Goal: Task Accomplishment & Management: Manage account settings

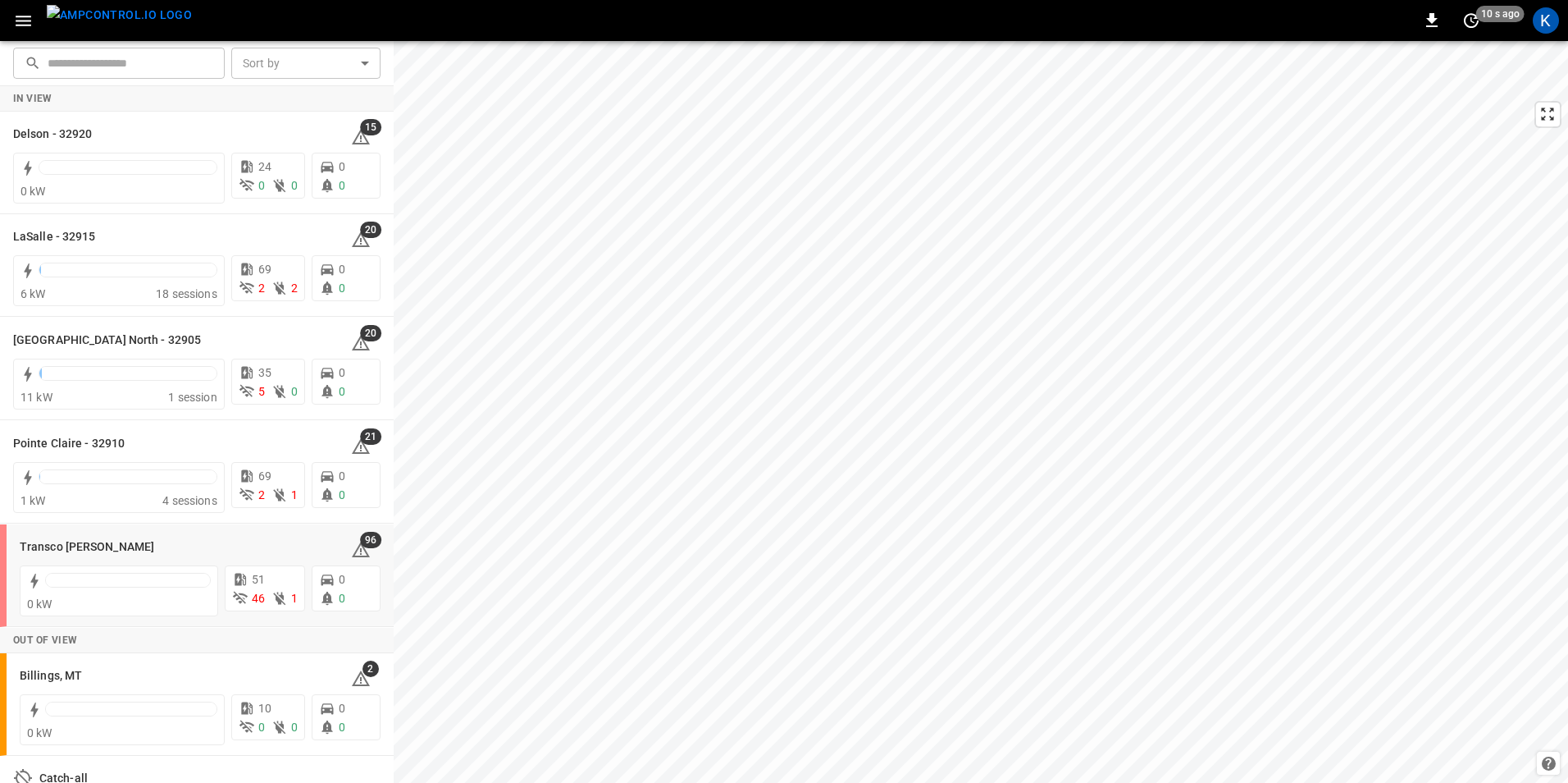
click at [42, 547] on h6 "Transco [PERSON_NAME]" at bounding box center [87, 547] width 134 height 18
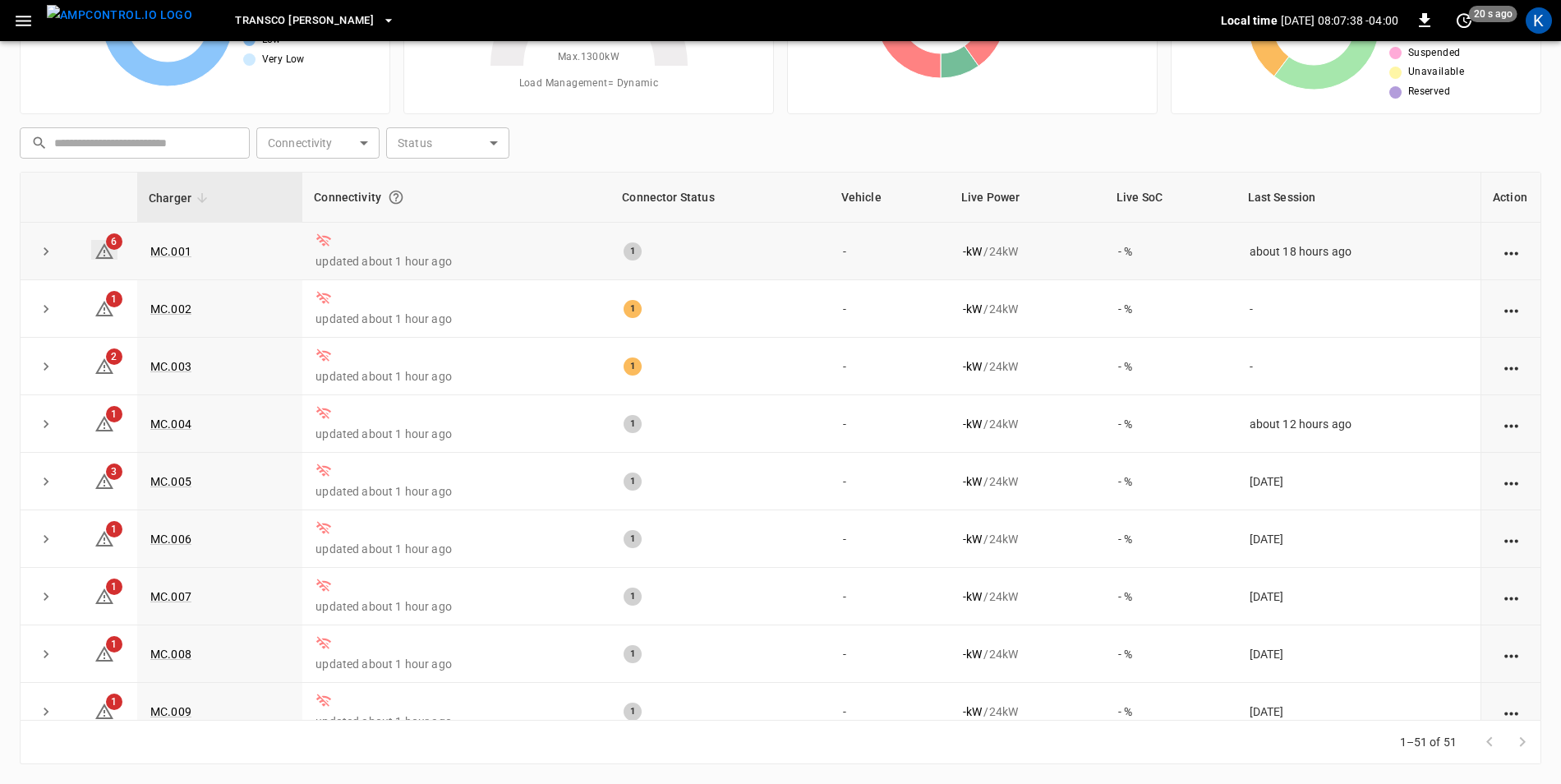
click at [105, 254] on icon at bounding box center [104, 251] width 19 height 19
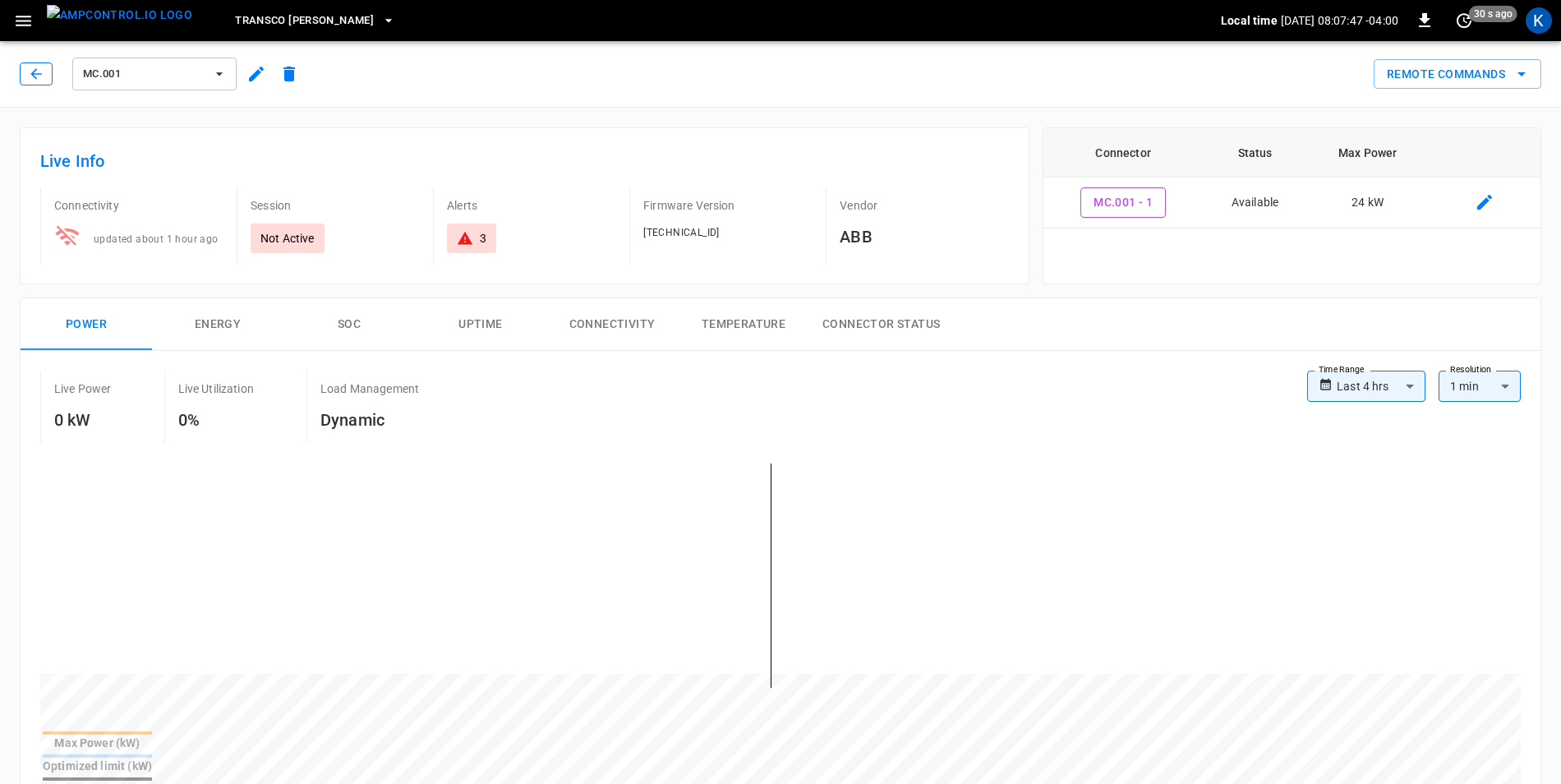
click at [27, 78] on button "button" at bounding box center [35, 74] width 33 height 23
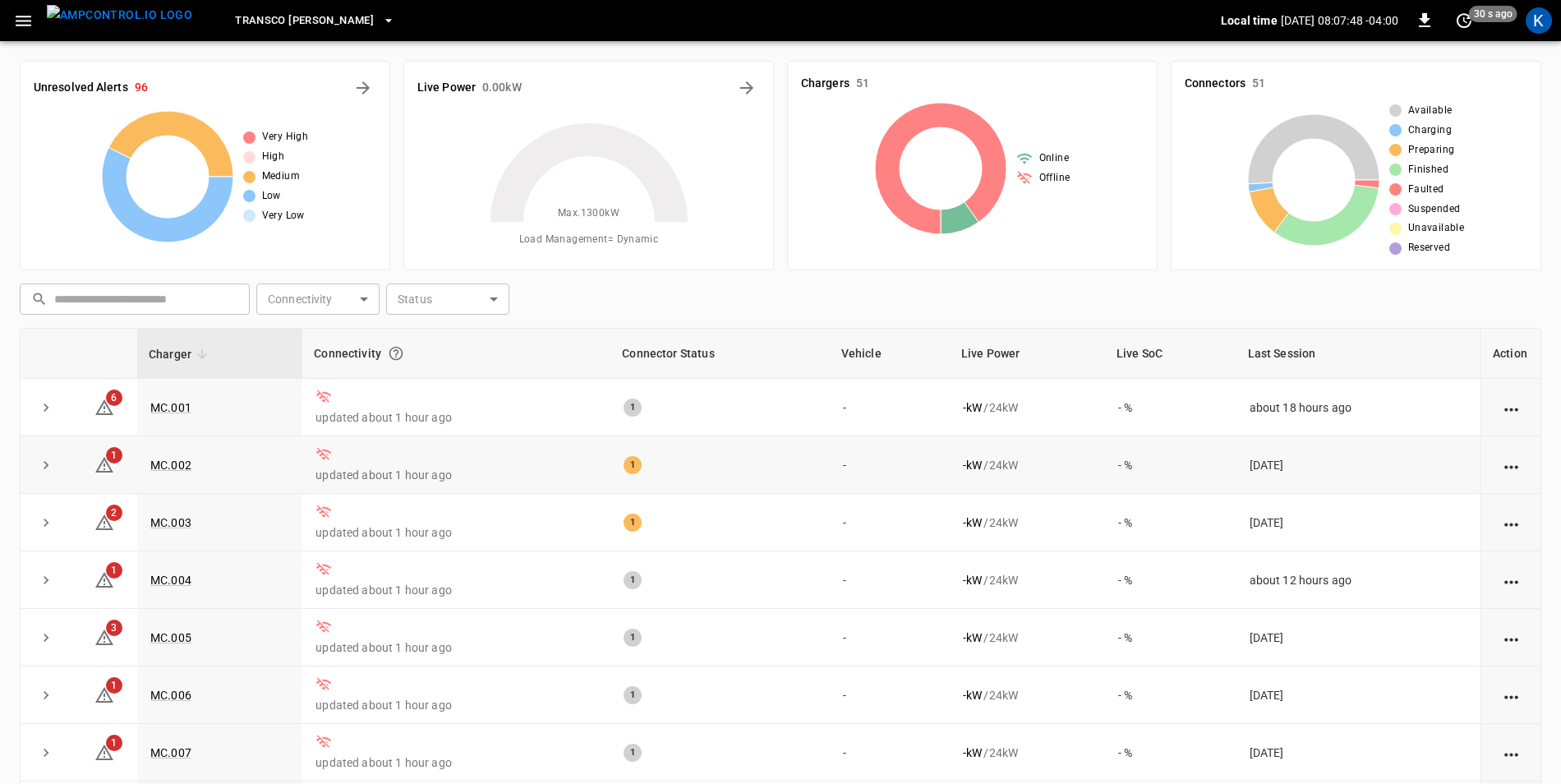
scroll to position [156, 0]
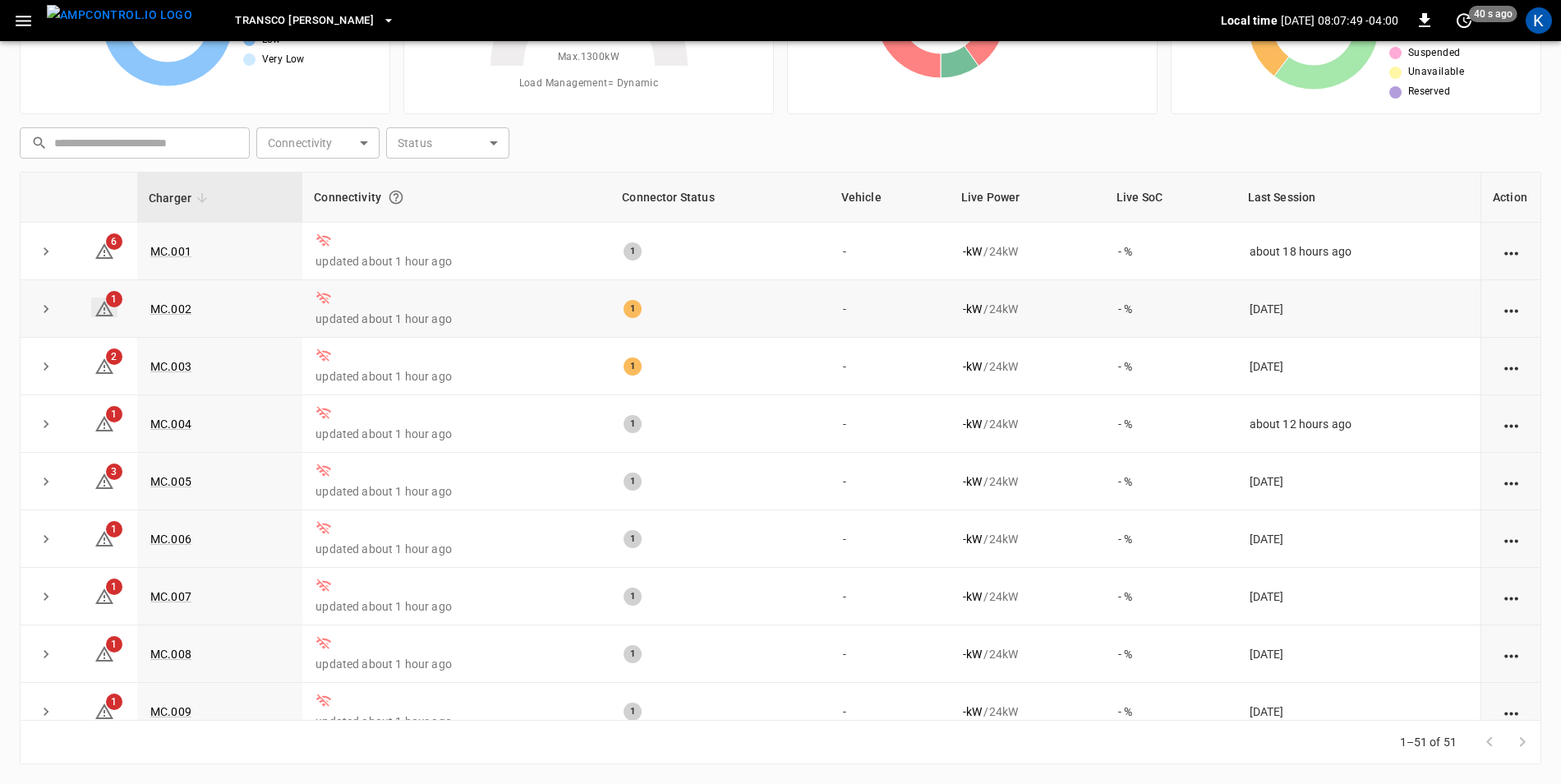
click at [106, 304] on icon at bounding box center [104, 309] width 19 height 19
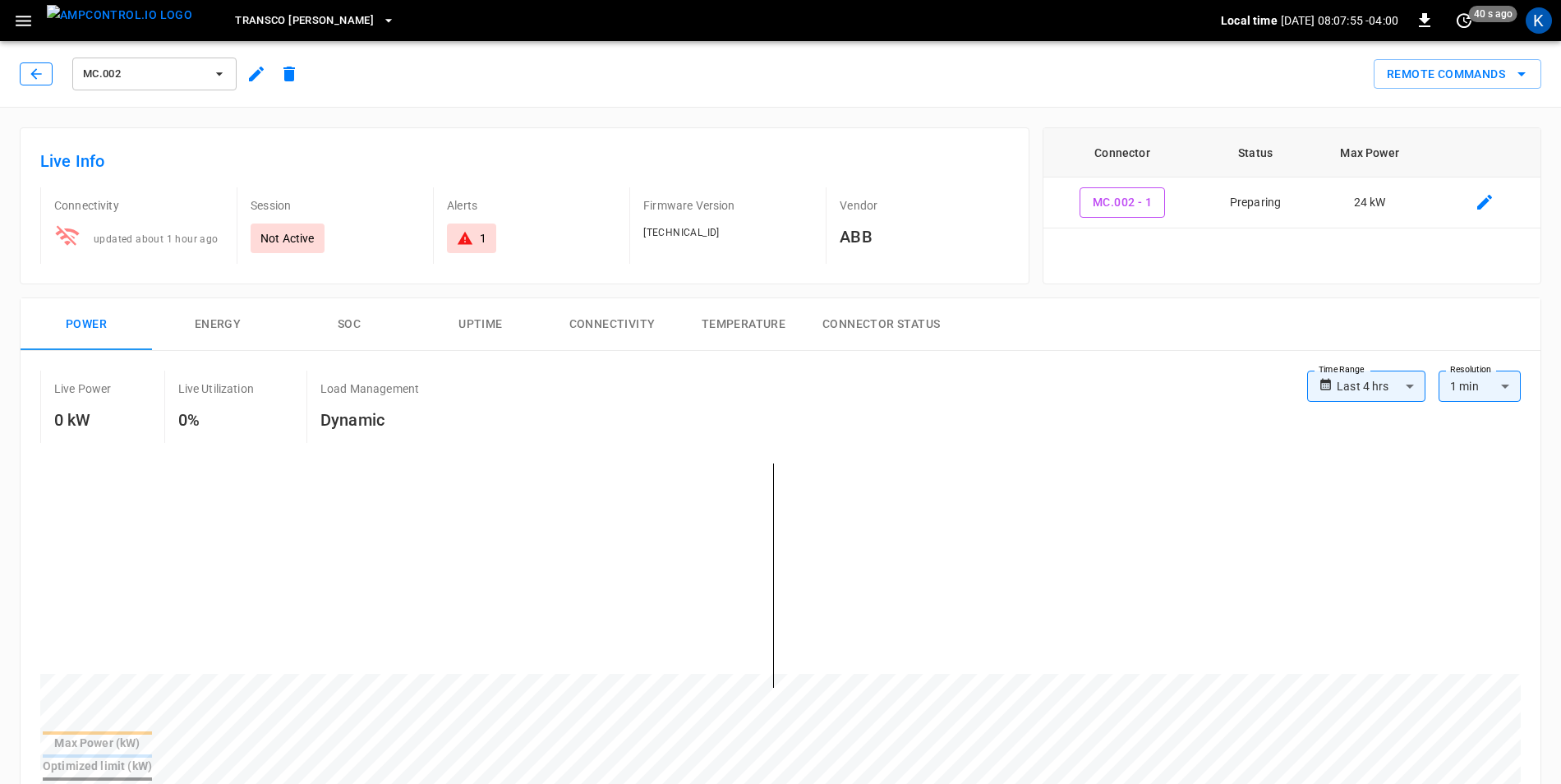
click at [32, 79] on icon "button" at bounding box center [36, 73] width 17 height 17
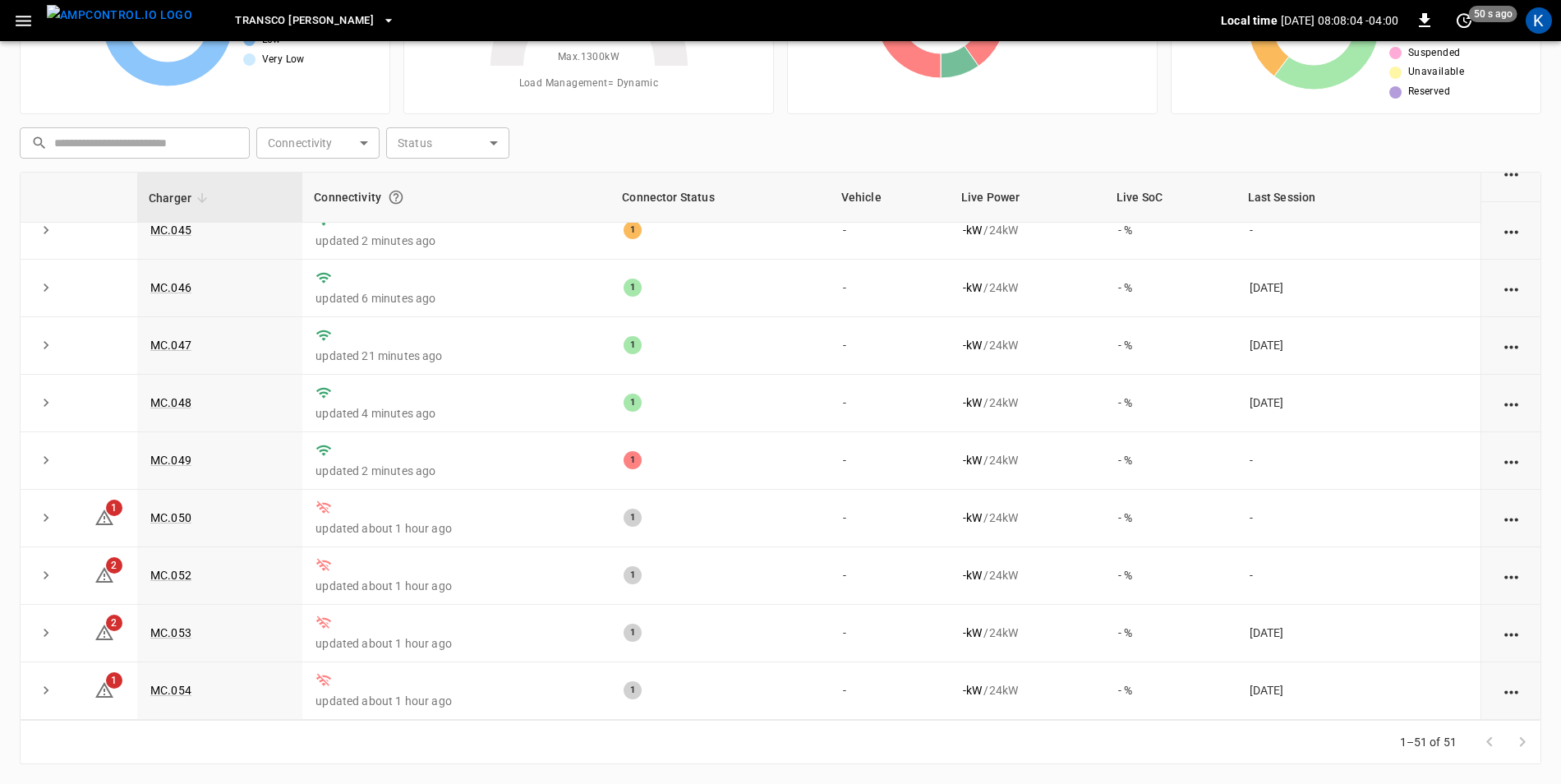
scroll to position [2479, 0]
click at [171, 512] on link "MC.050" at bounding box center [171, 518] width 48 height 19
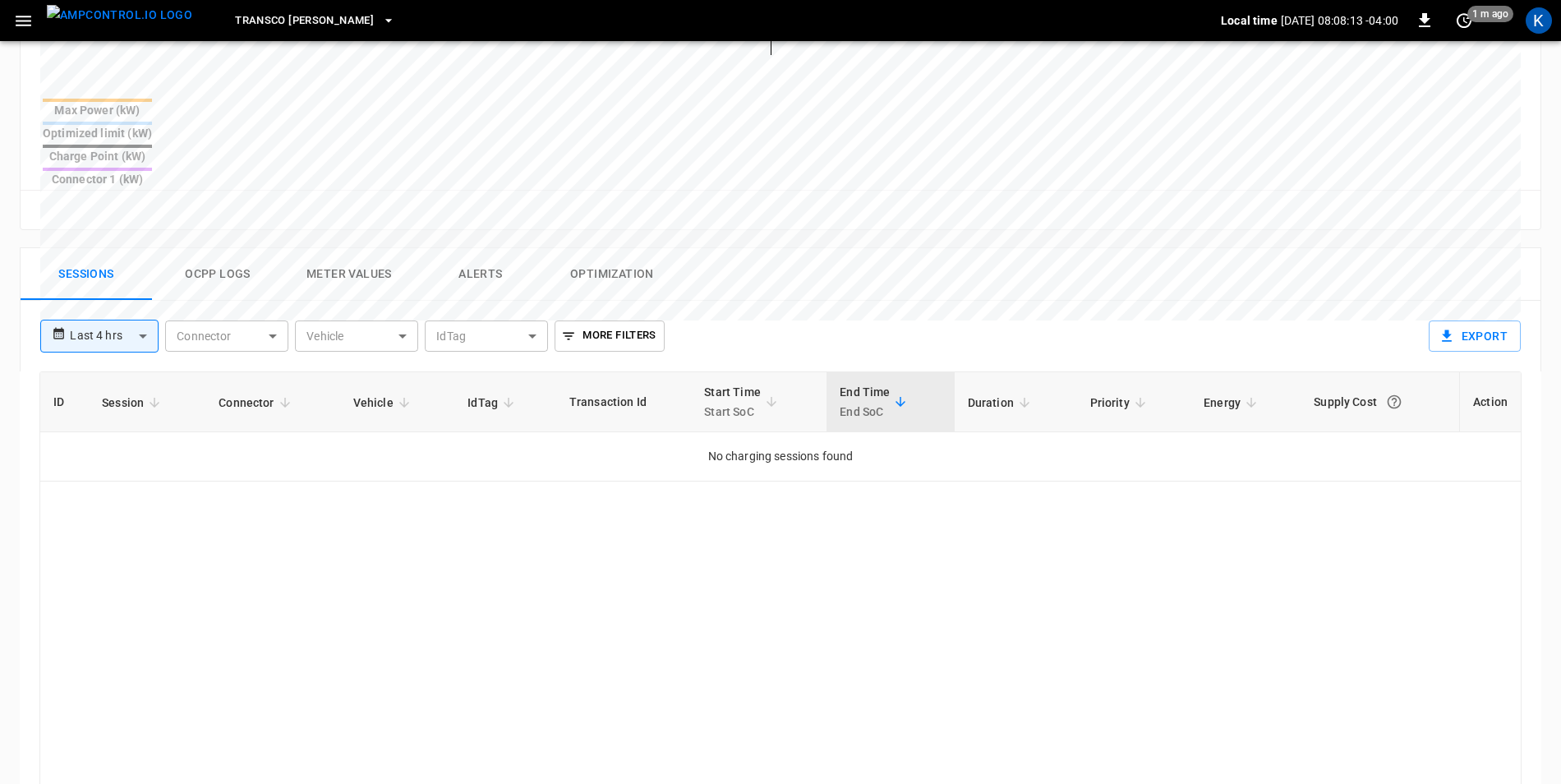
scroll to position [657, 0]
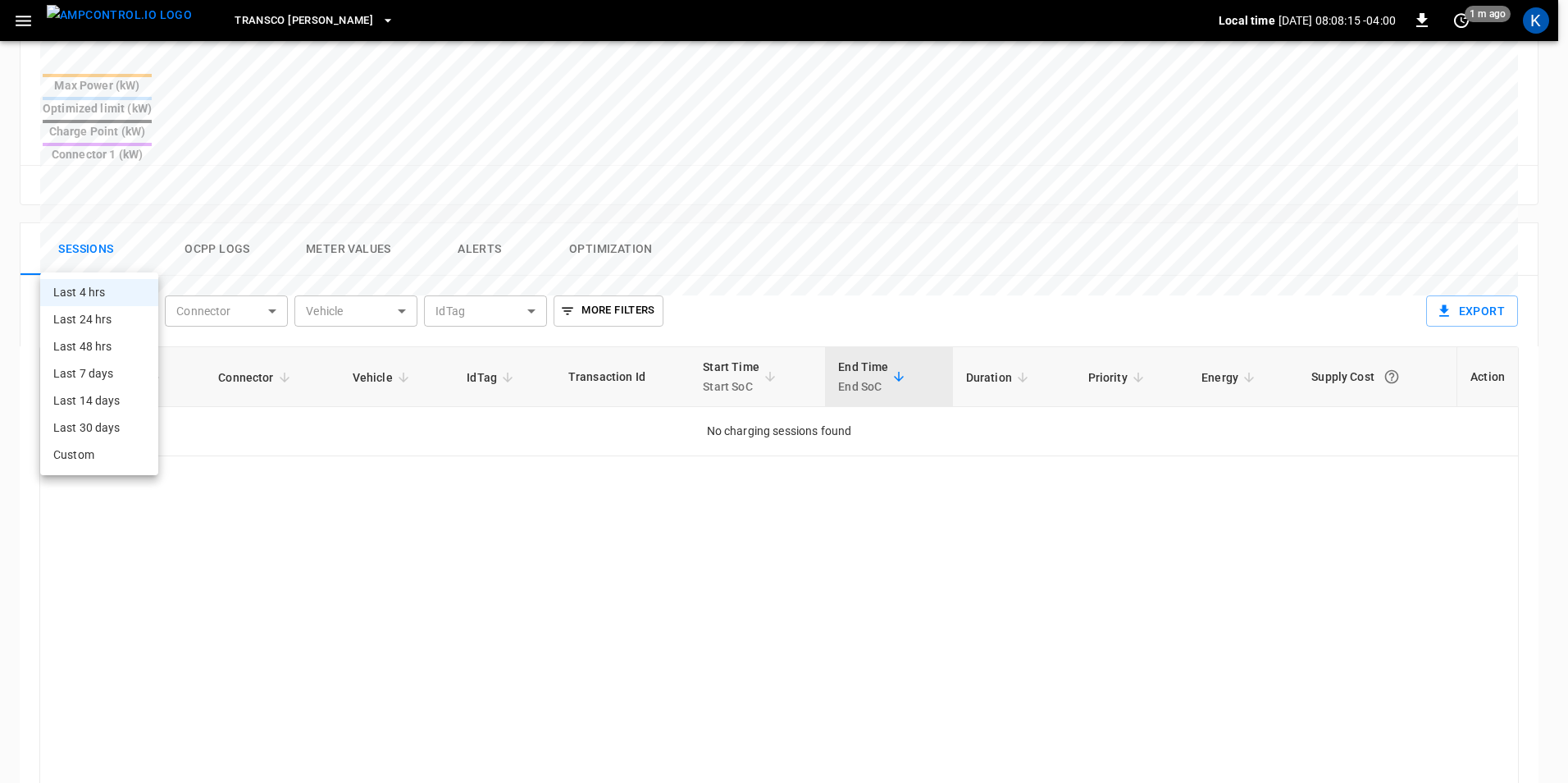
click at [123, 254] on body "**********" at bounding box center [784, 150] width 1568 height 1615
click at [116, 349] on li "Last 48 hrs" at bounding box center [99, 346] width 118 height 27
type input "**********"
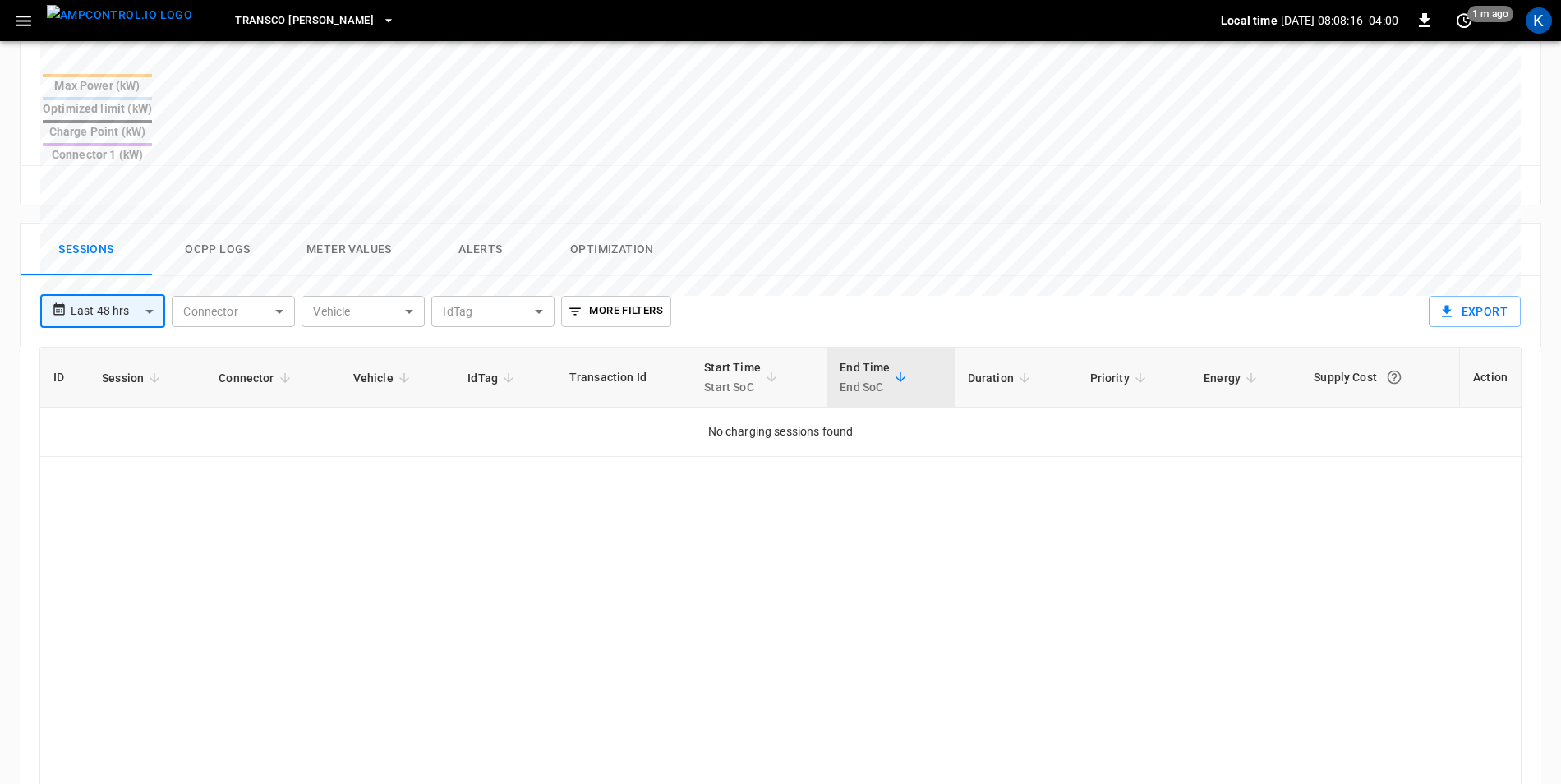
click at [119, 256] on body "**********" at bounding box center [780, 150] width 1561 height 1617
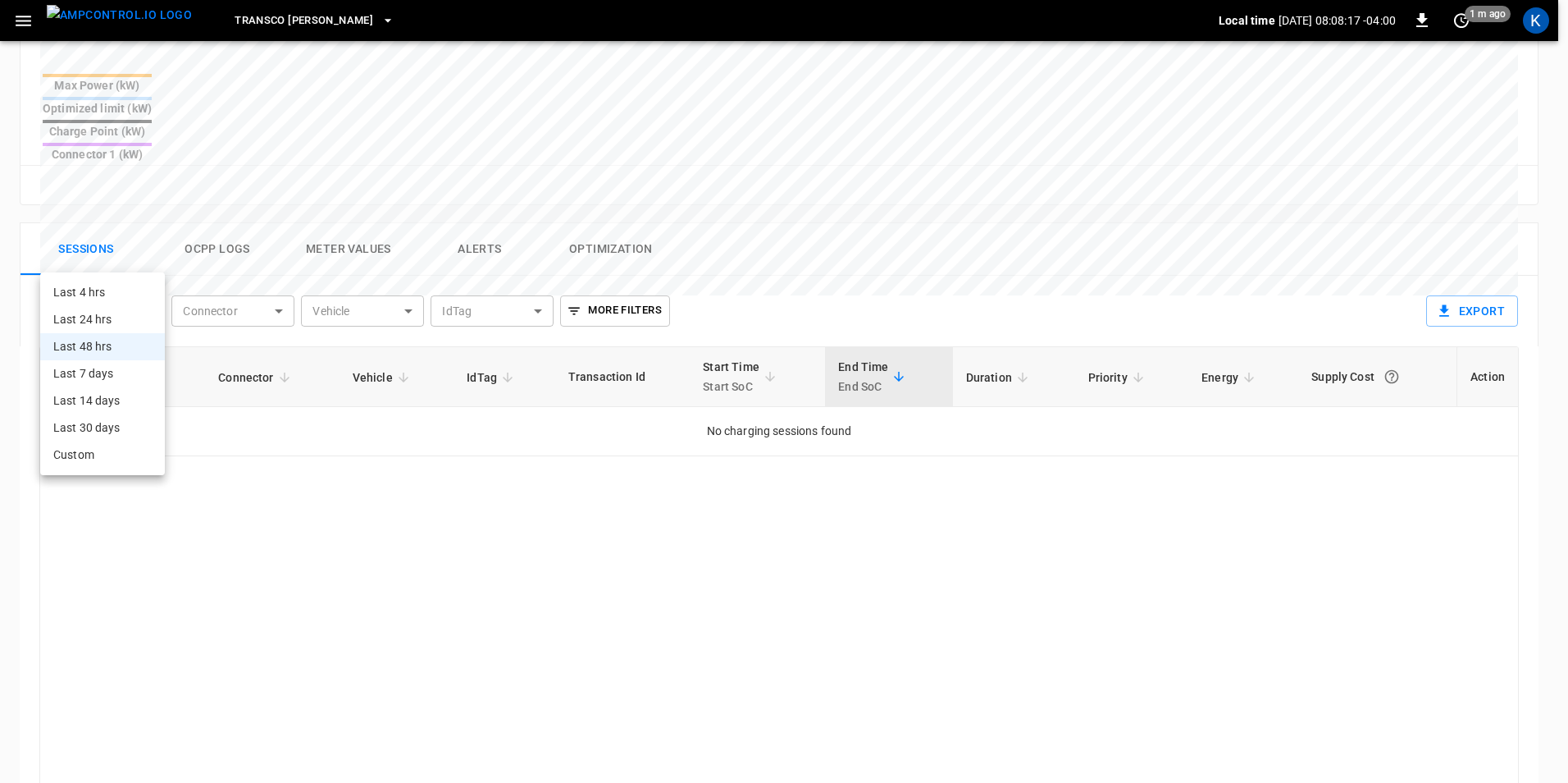
click at [113, 368] on li "Last 7 days" at bounding box center [102, 374] width 125 height 27
type input "**********"
type input "***"
type input "**********"
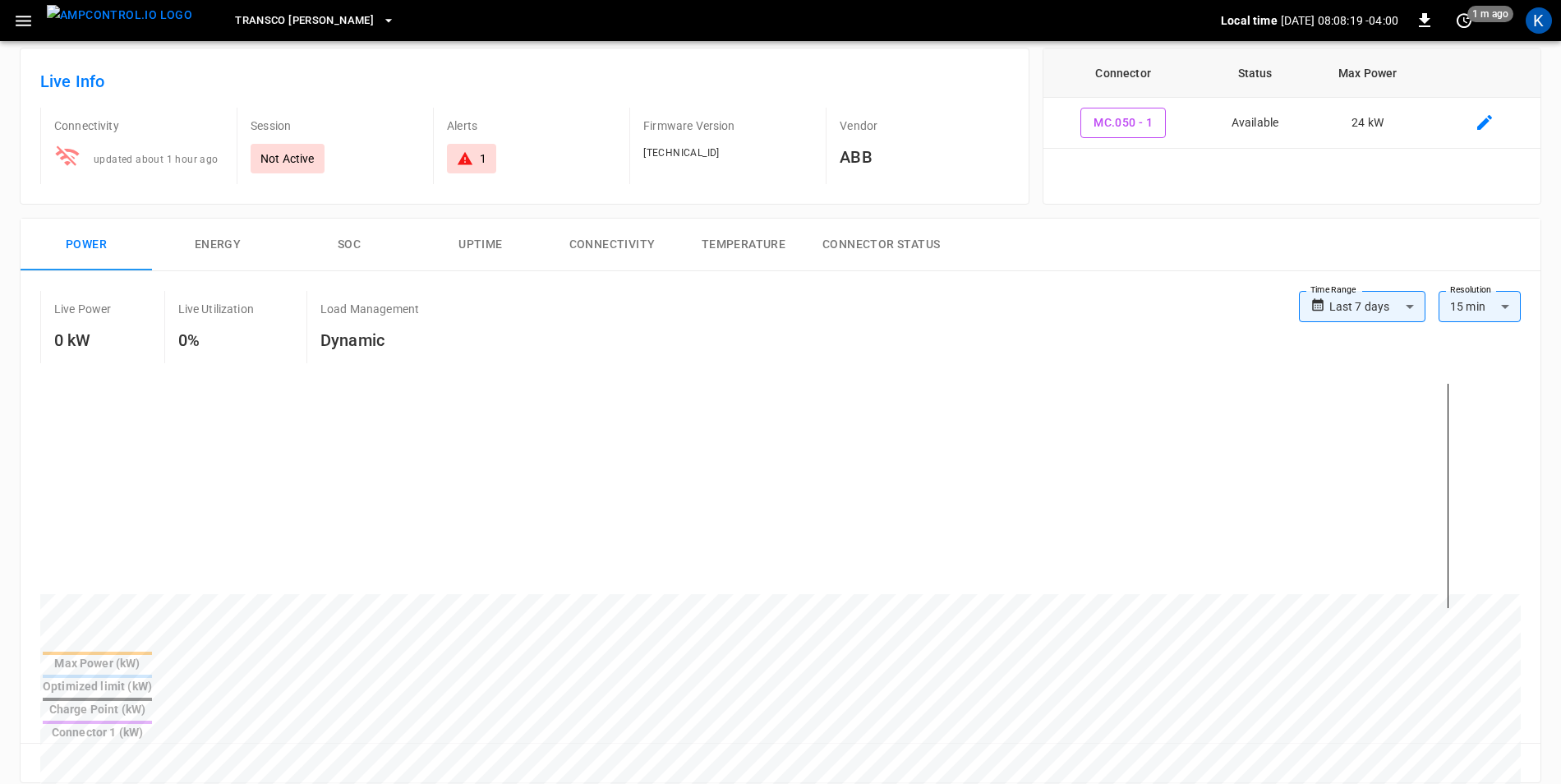
scroll to position [0, 0]
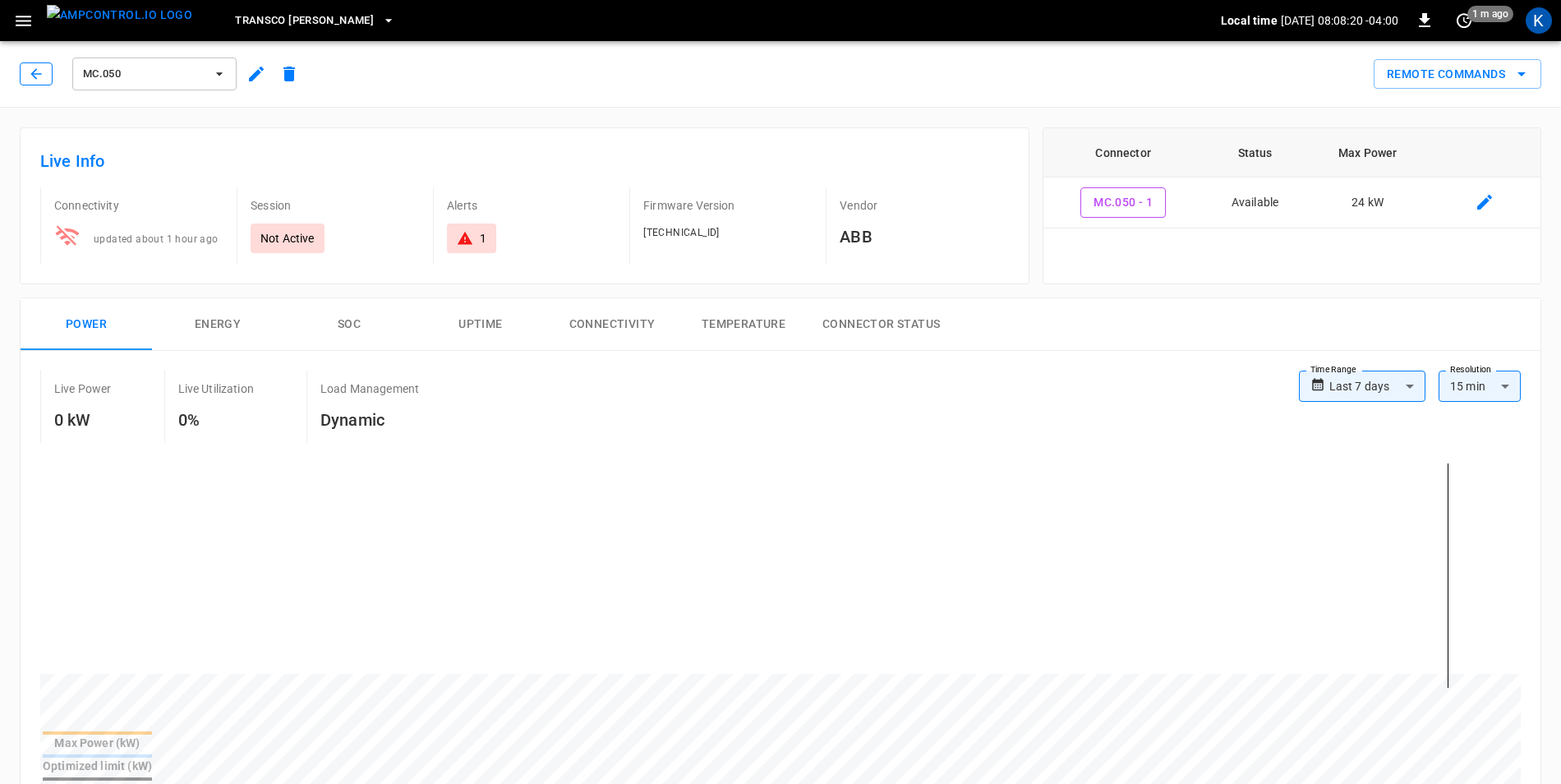
click at [42, 74] on icon "button" at bounding box center [36, 73] width 17 height 17
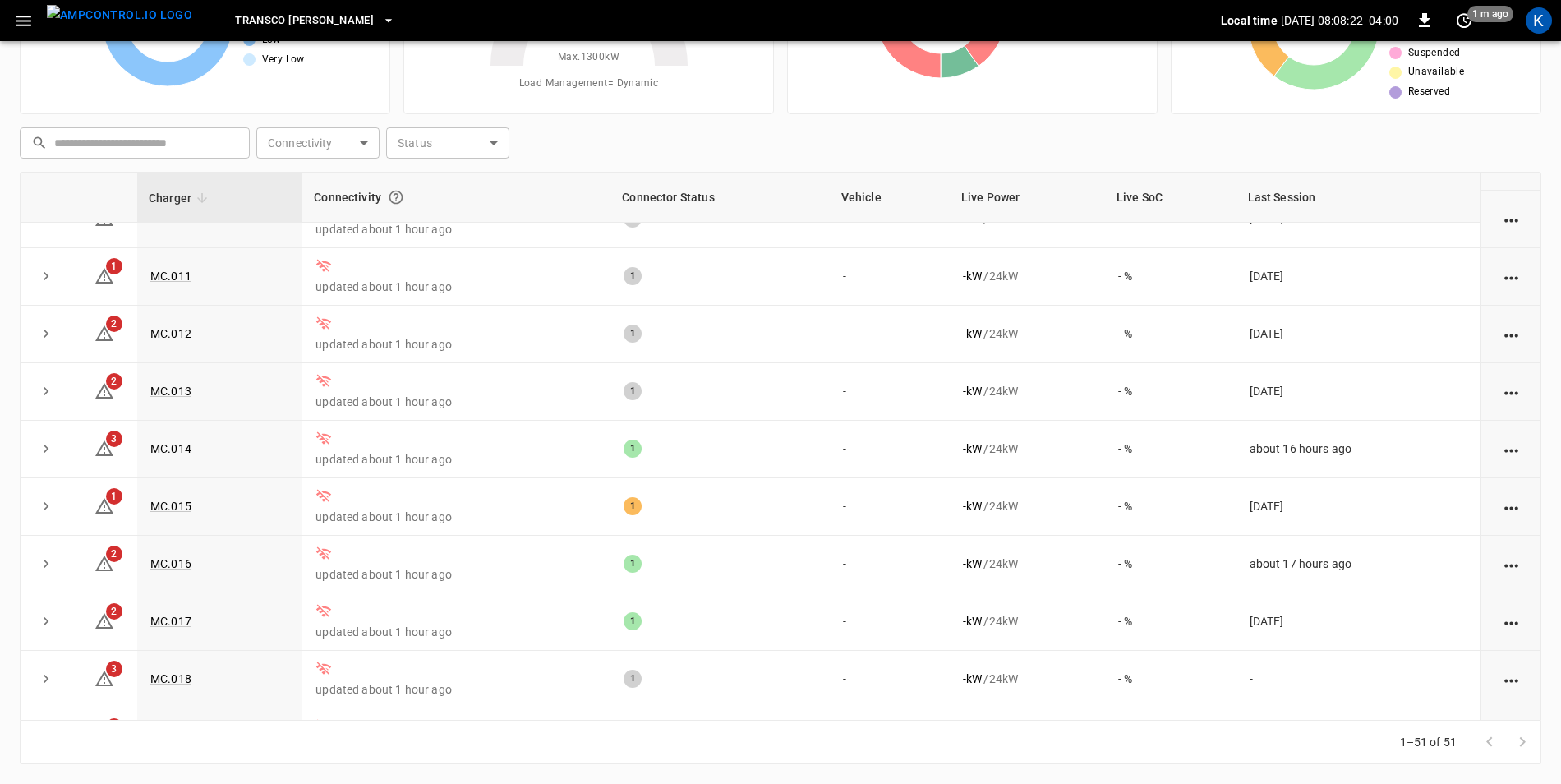
scroll to position [821, 0]
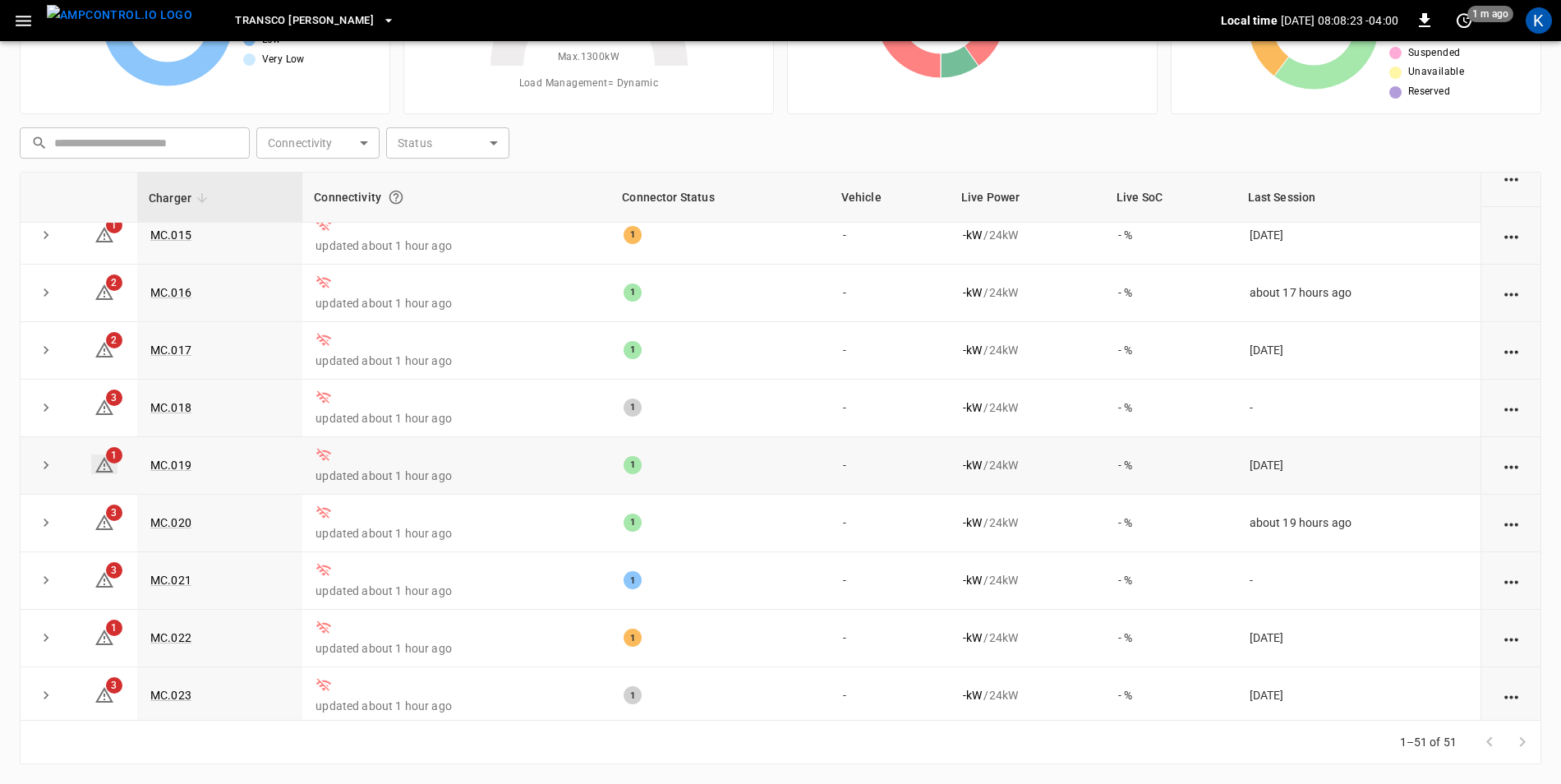
click at [103, 473] on icon at bounding box center [104, 465] width 18 height 16
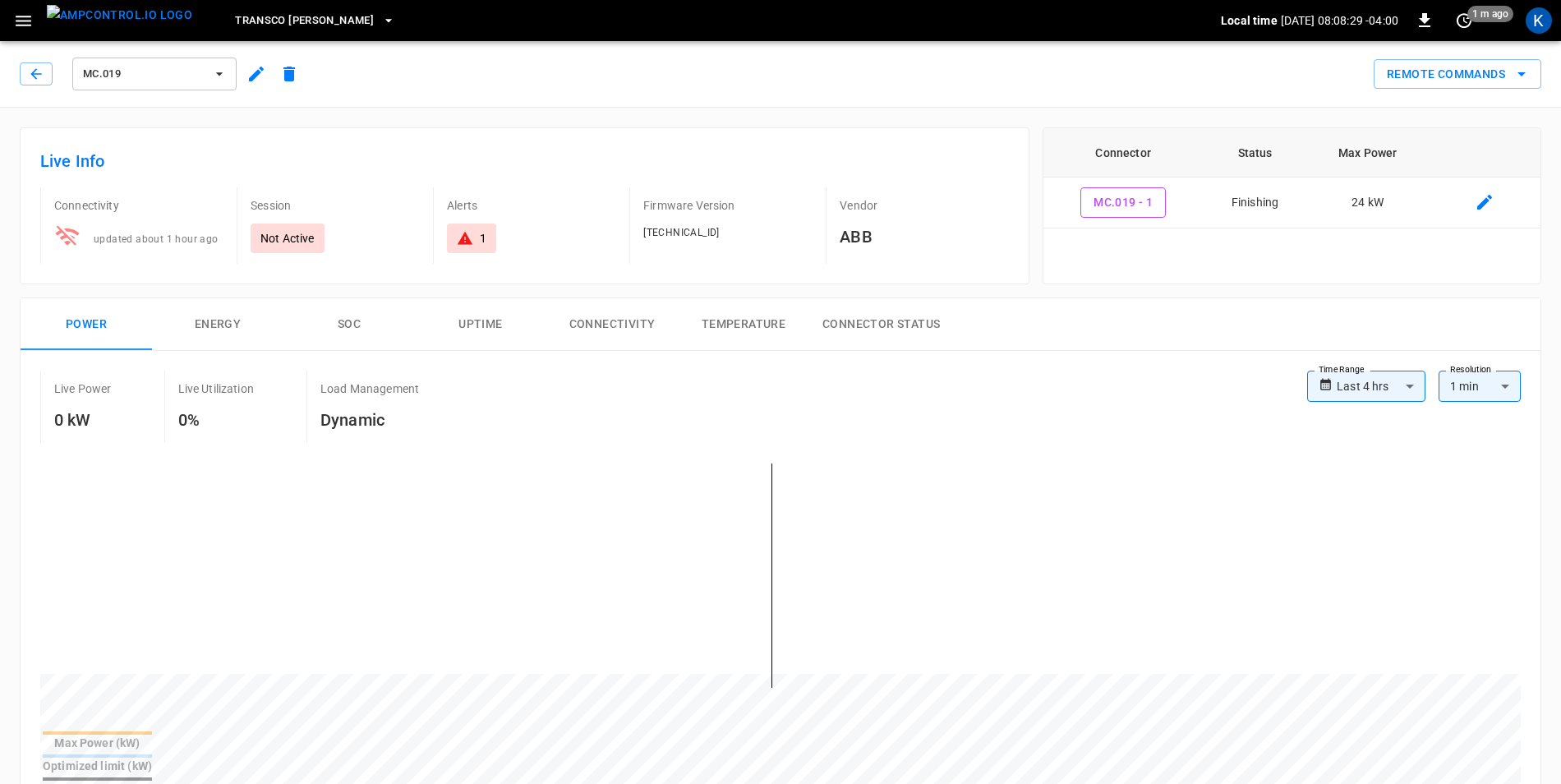
click at [259, 75] on icon "button" at bounding box center [257, 73] width 19 height 19
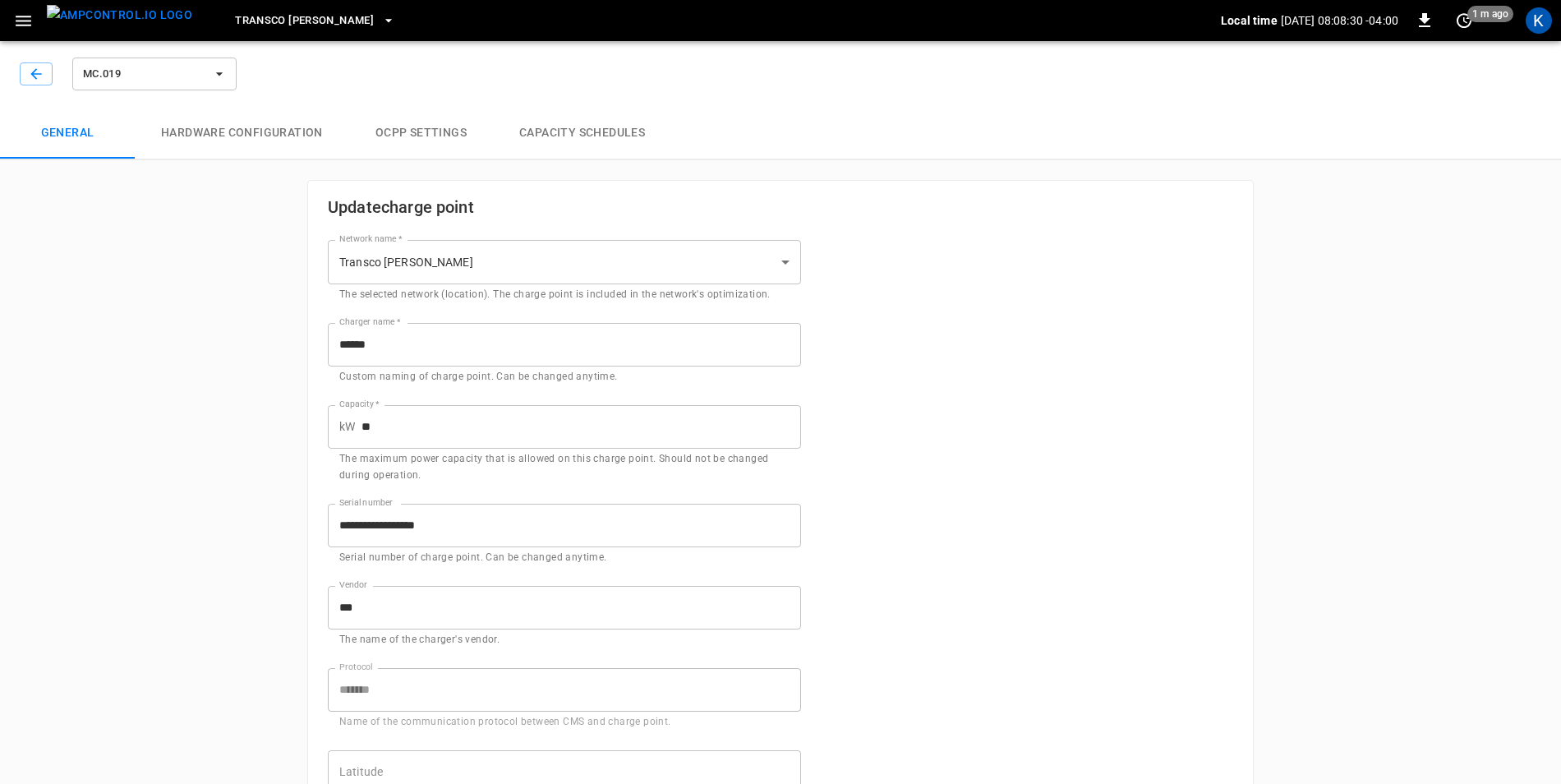
type input "**********"
click at [32, 79] on icon "button" at bounding box center [36, 73] width 17 height 17
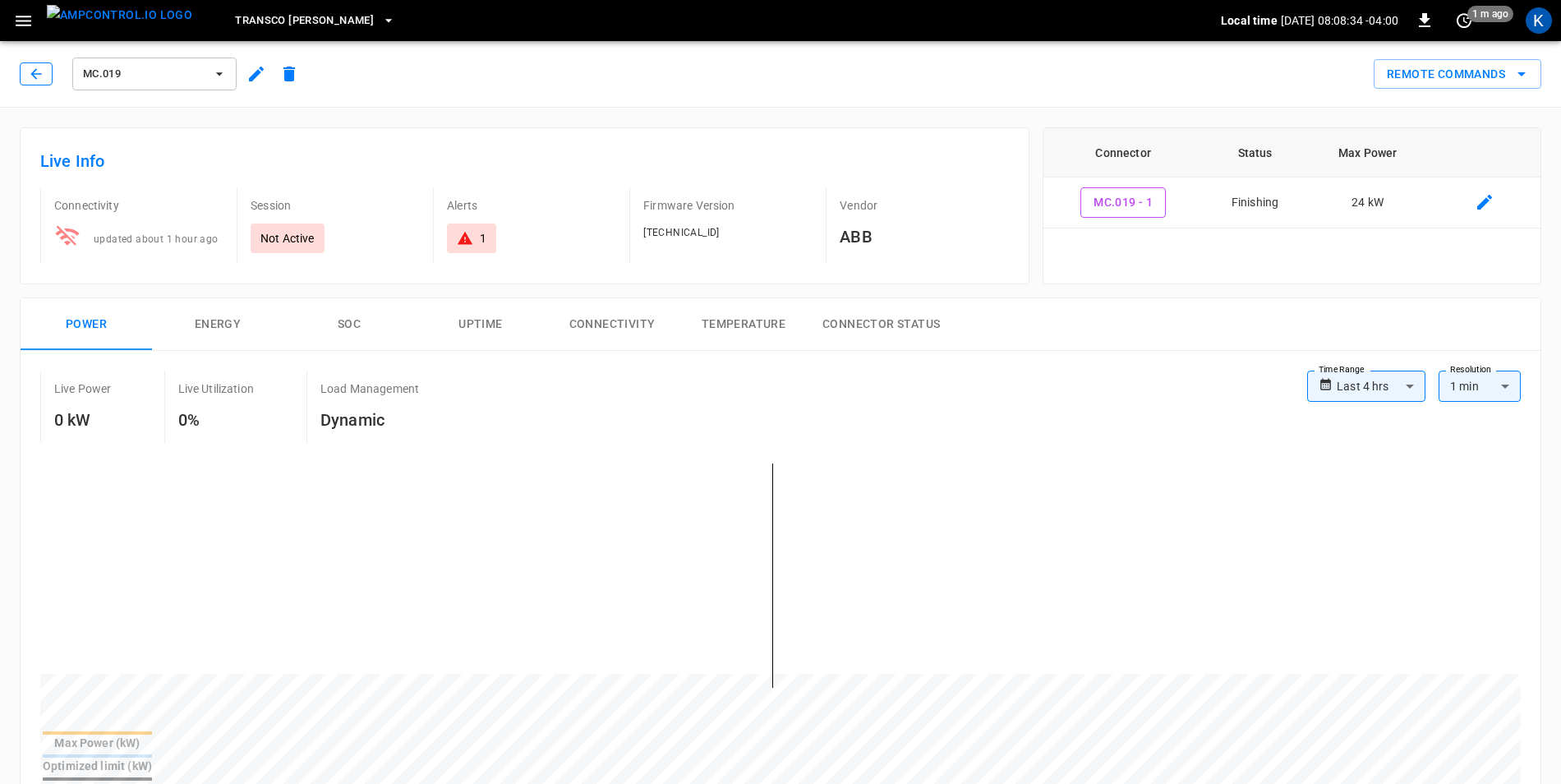
click at [28, 74] on icon "button" at bounding box center [36, 73] width 17 height 17
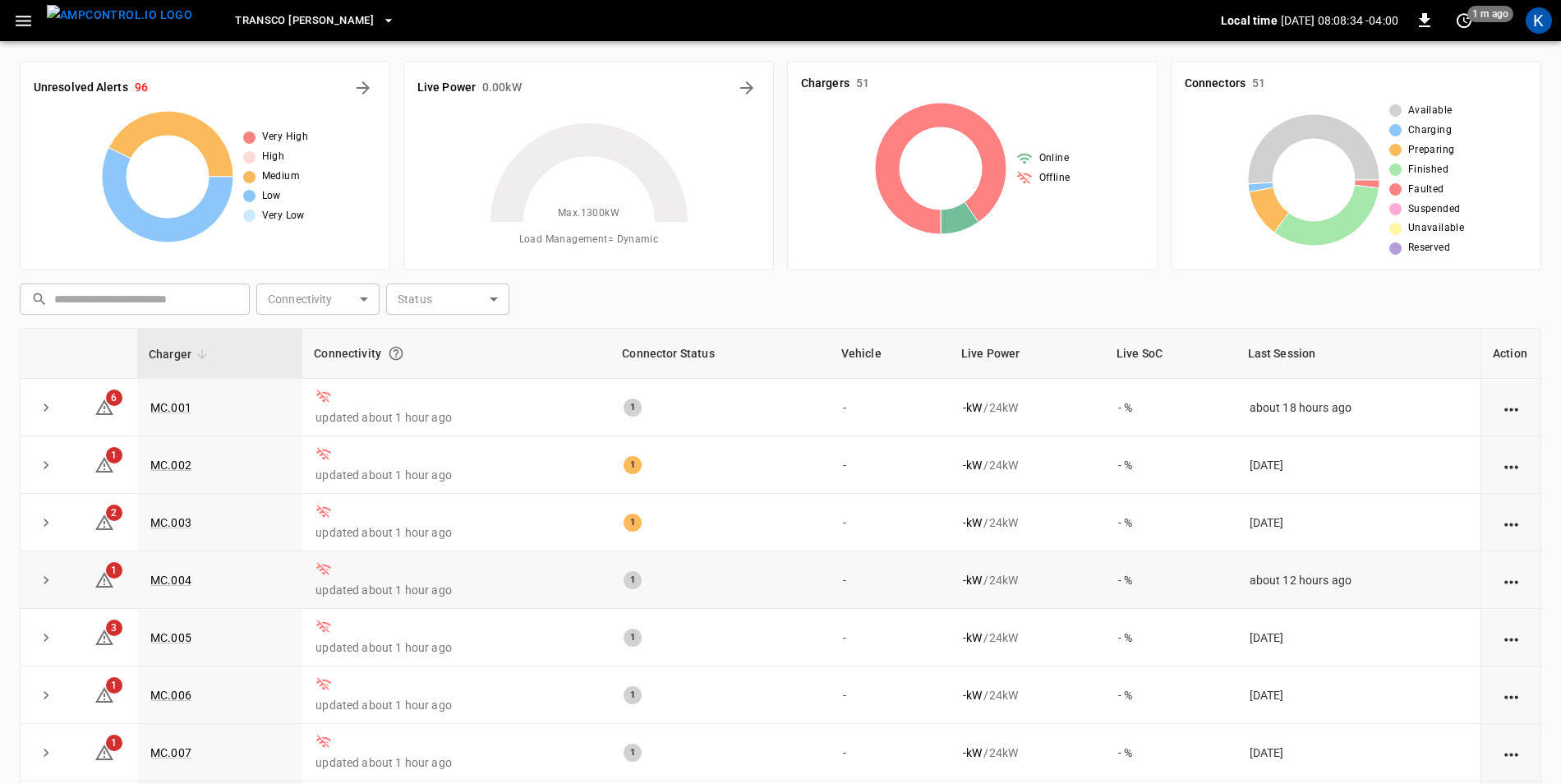
scroll to position [156, 0]
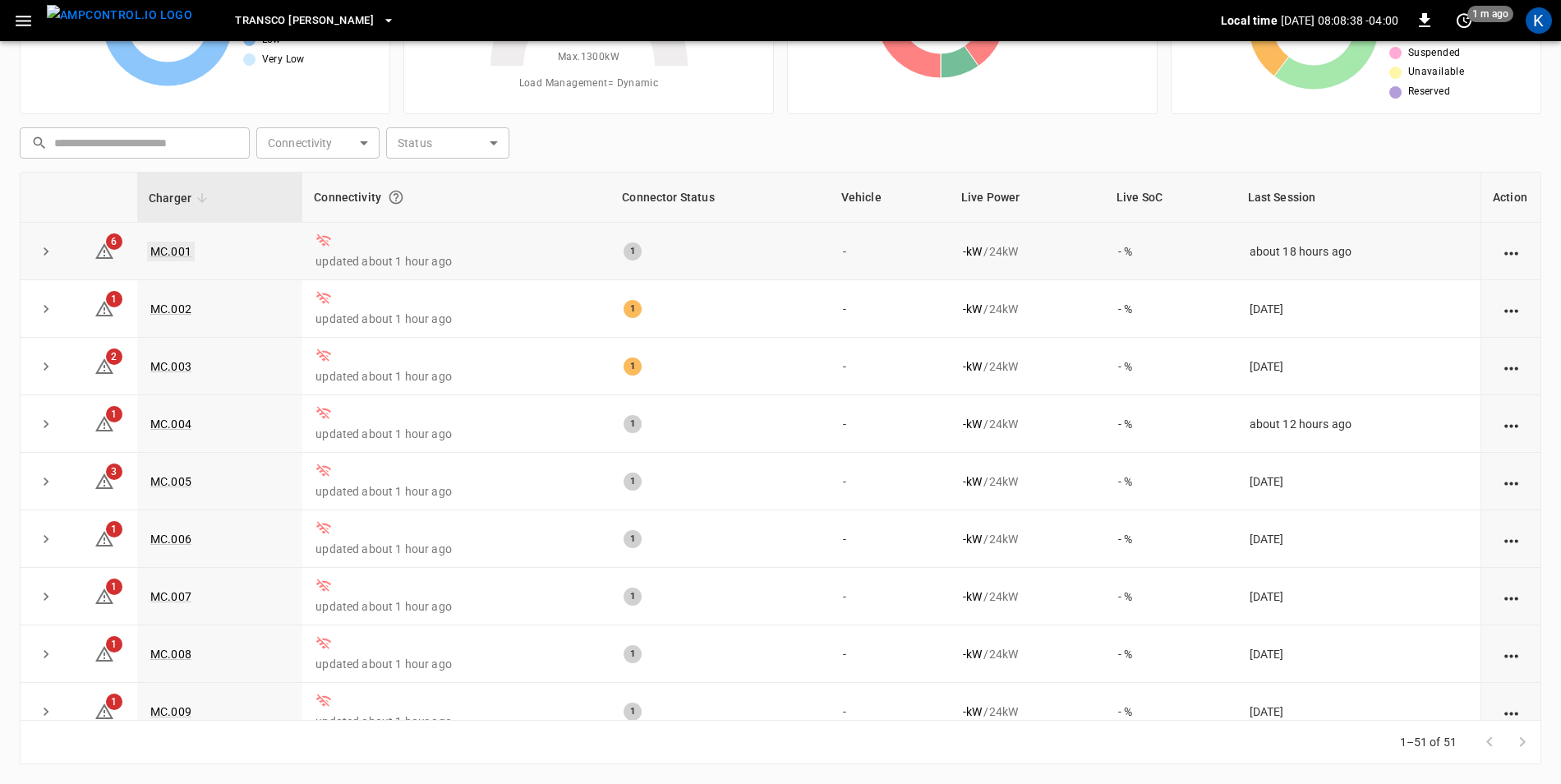
click at [179, 251] on link "MC.001" at bounding box center [171, 251] width 48 height 19
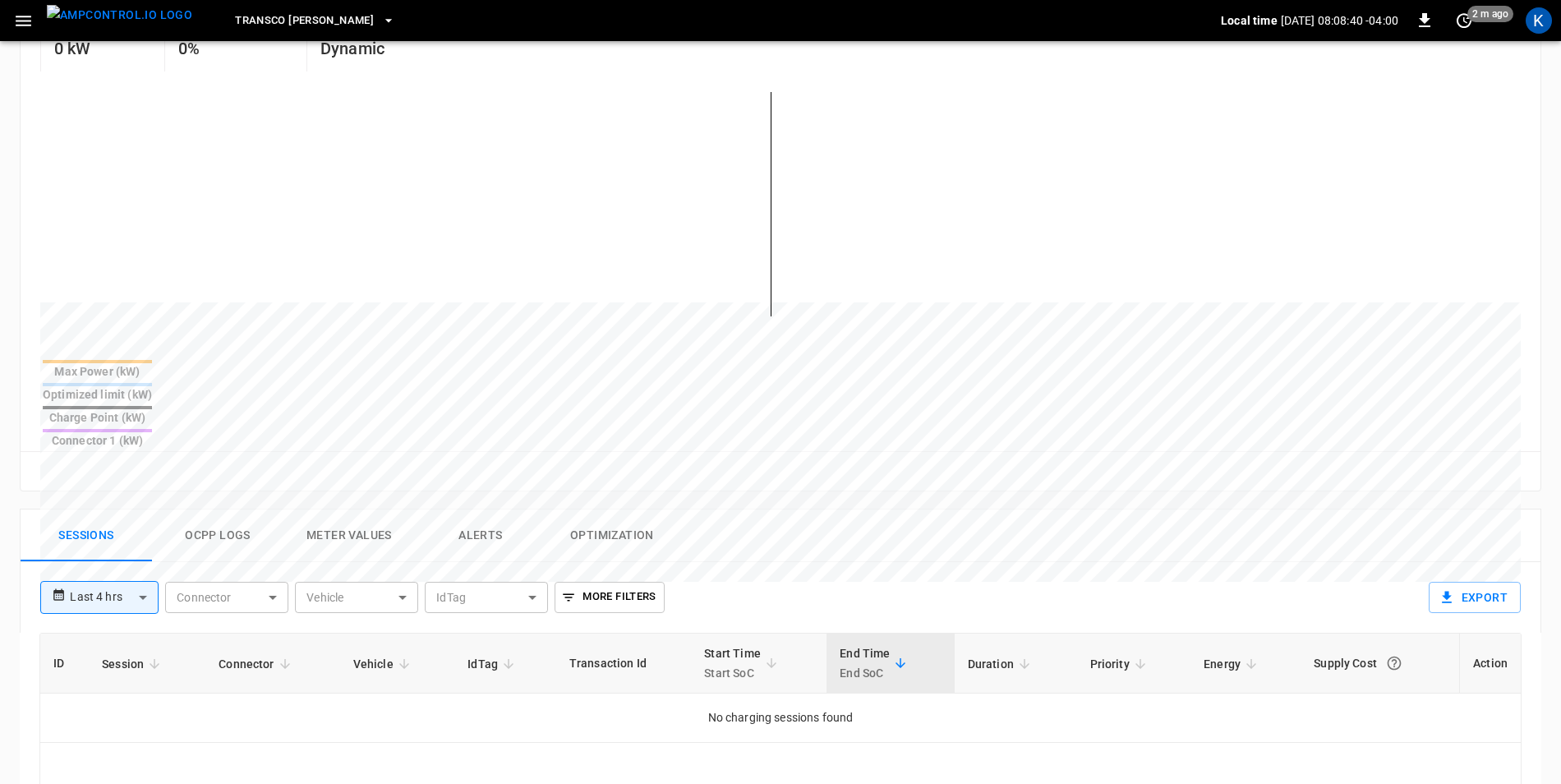
scroll to position [411, 0]
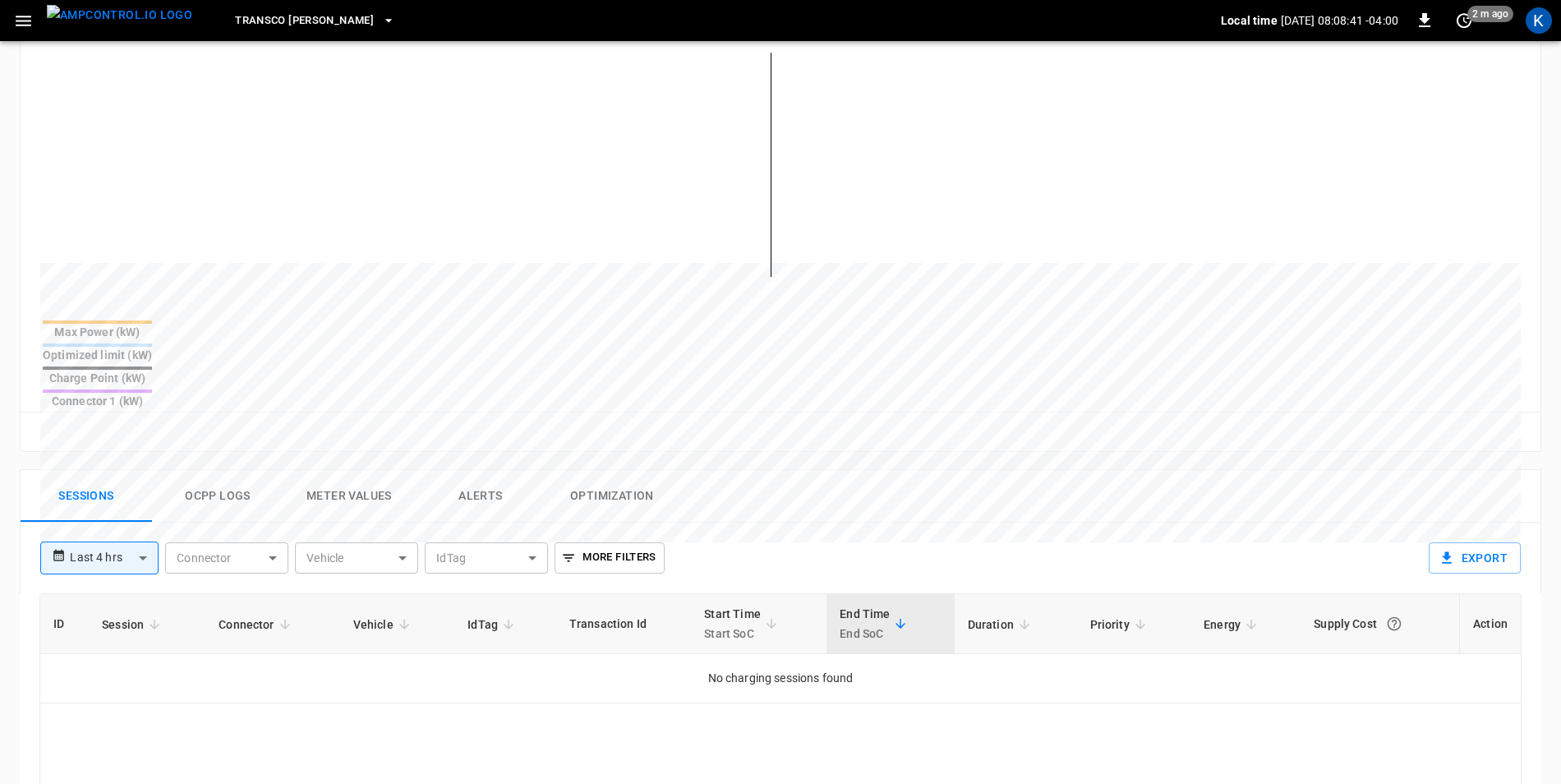
click at [151, 506] on body "**********" at bounding box center [780, 397] width 1561 height 1617
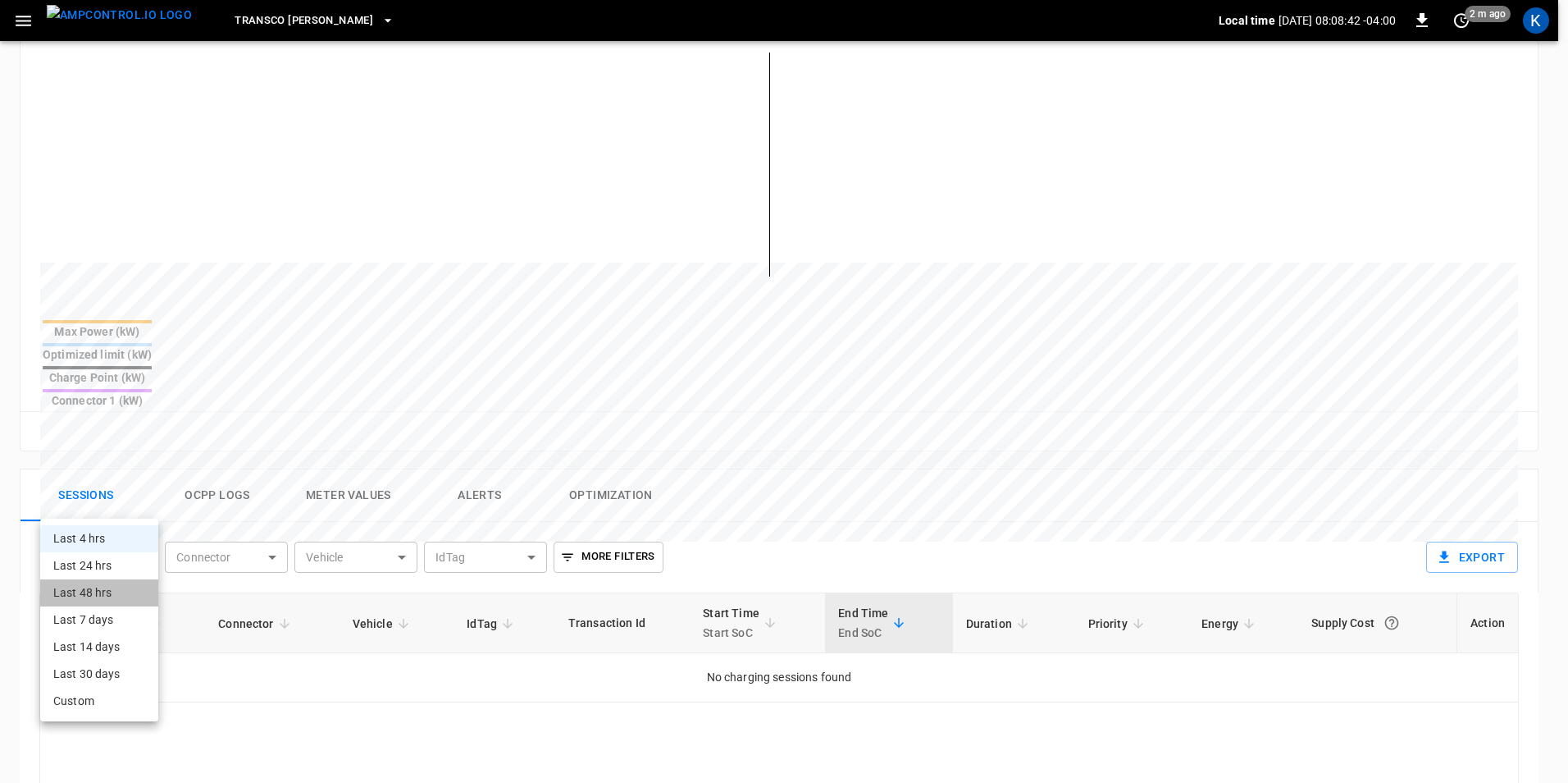
click at [110, 601] on li "Last 48 hrs" at bounding box center [99, 593] width 118 height 27
type input "**********"
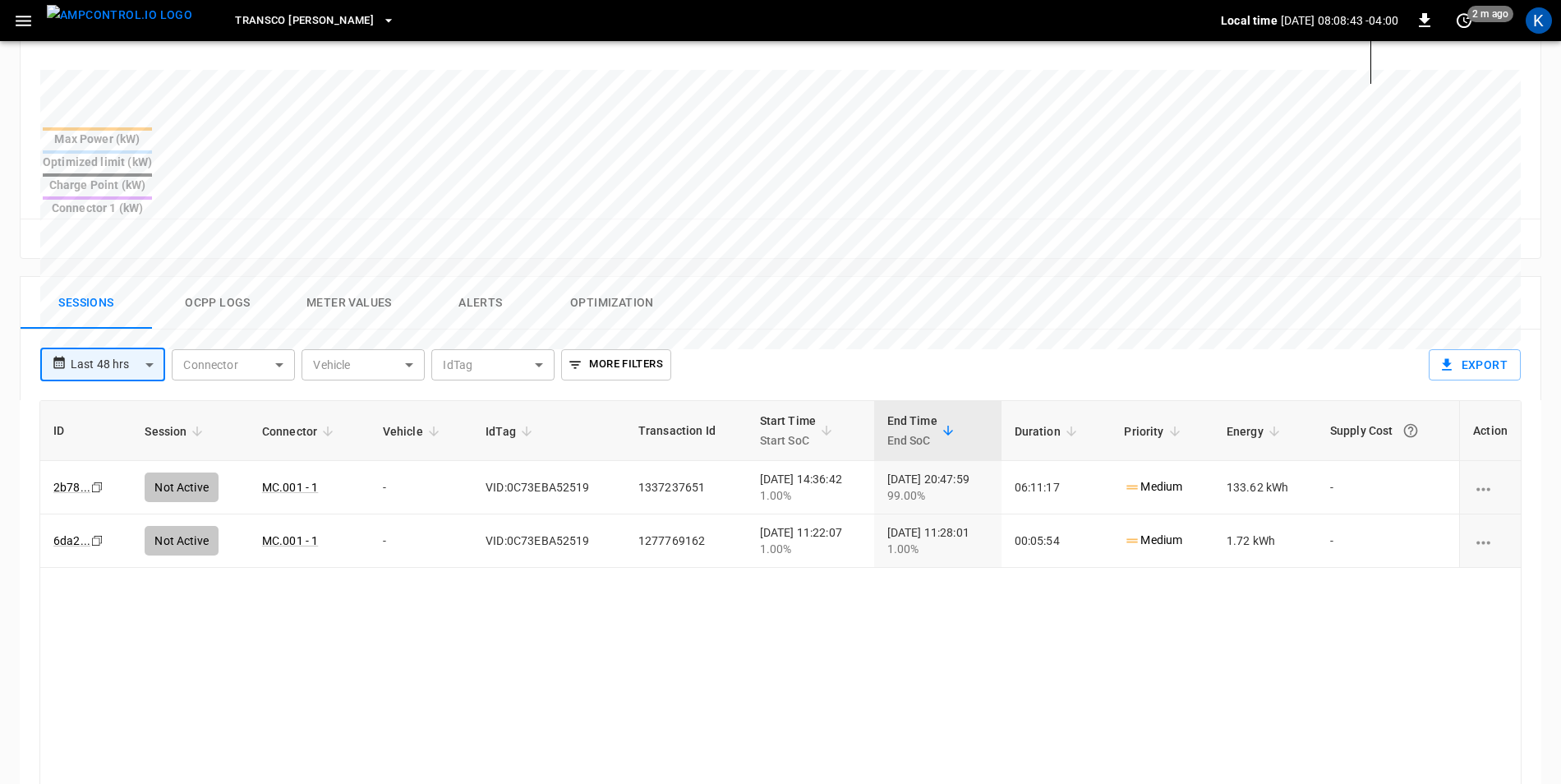
scroll to position [657, 0]
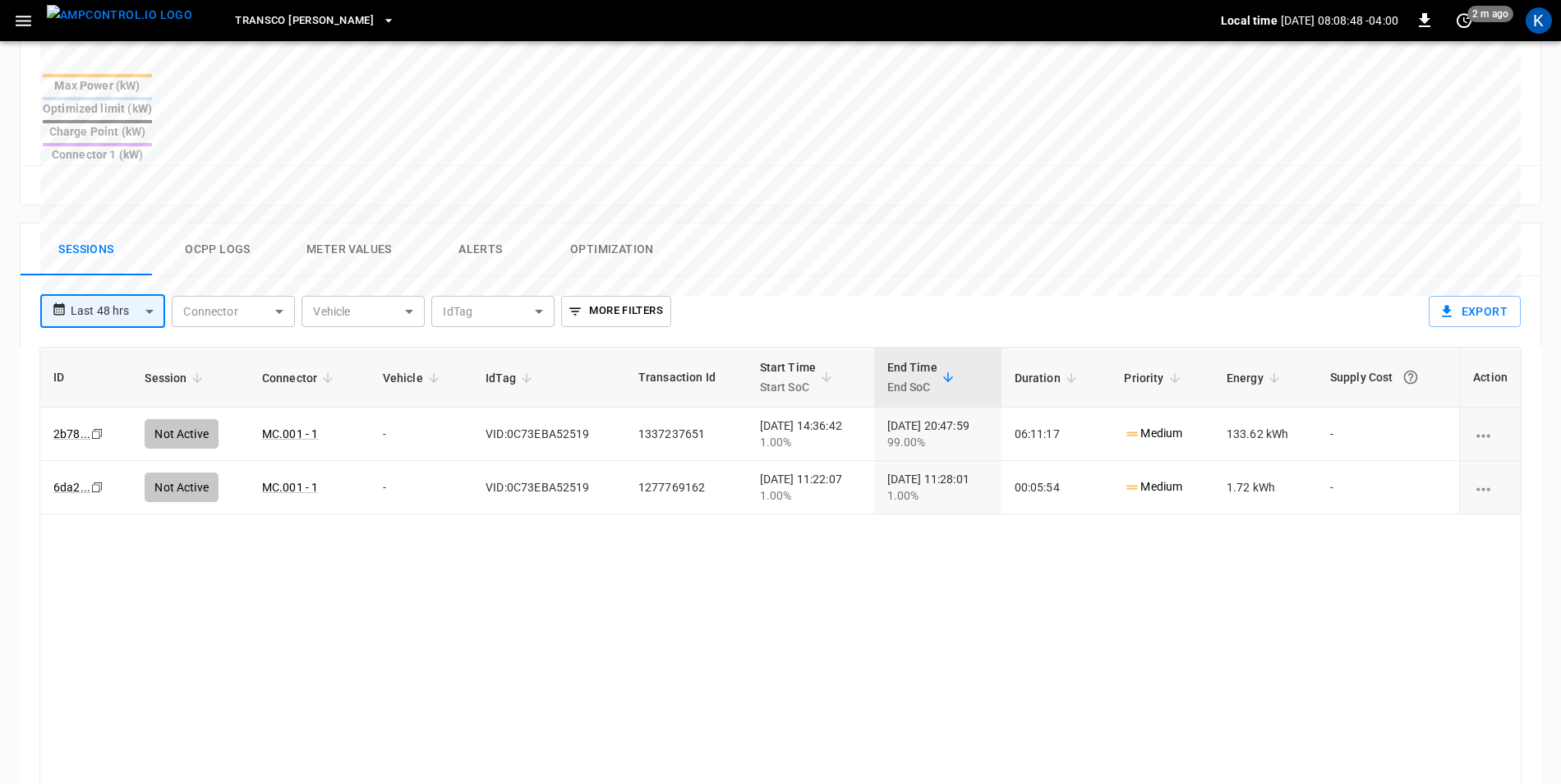
click at [222, 224] on button "Ocpp logs" at bounding box center [218, 250] width 132 height 52
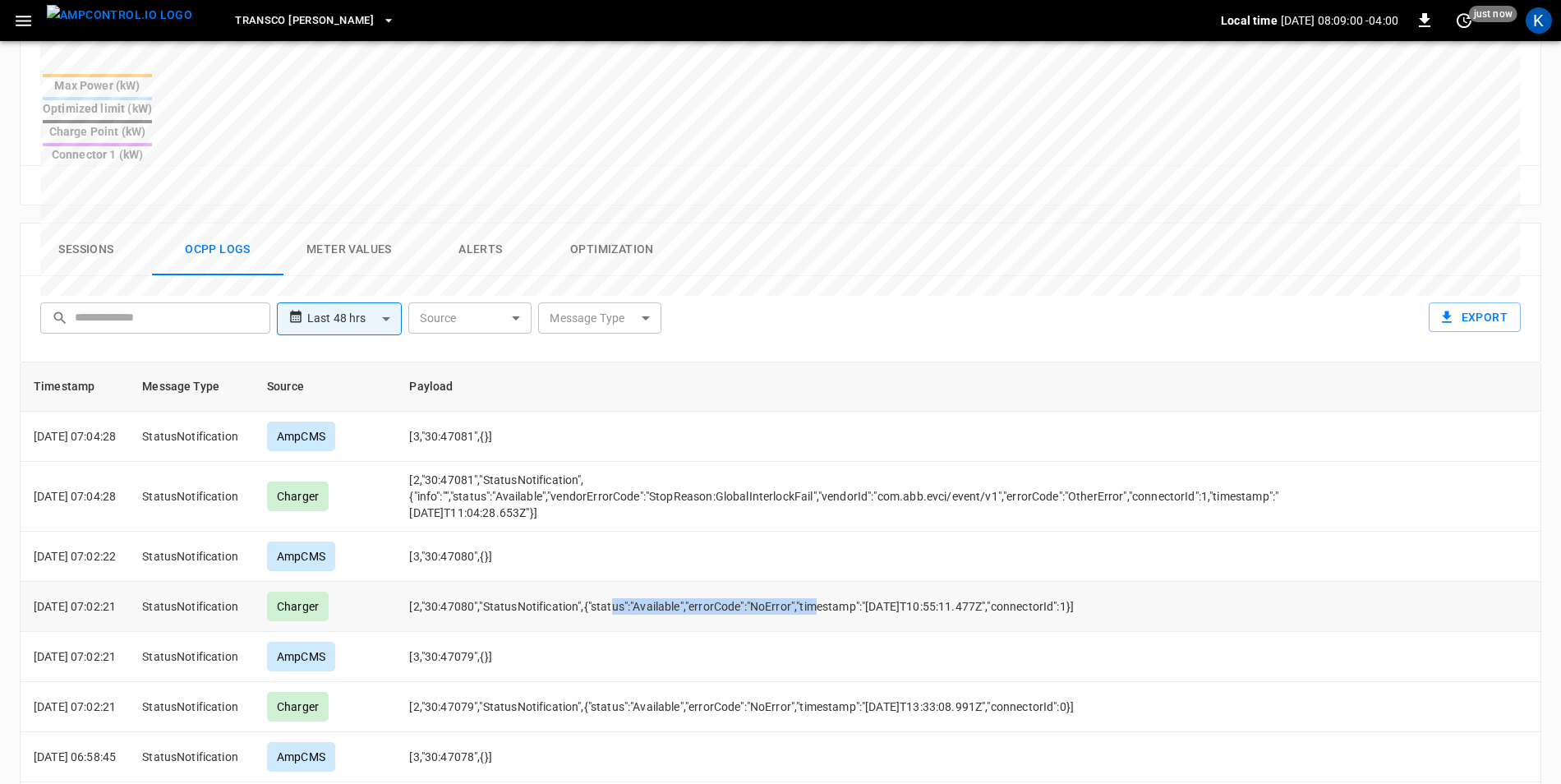
drag, startPoint x: 637, startPoint y: 551, endPoint x: 847, endPoint y: 549, distance: 210.0
click at [847, 581] on td "[2,"30:47080","StatusNotification",{"status":"Available","errorCode":"NoError",…" at bounding box center [844, 606] width 896 height 50
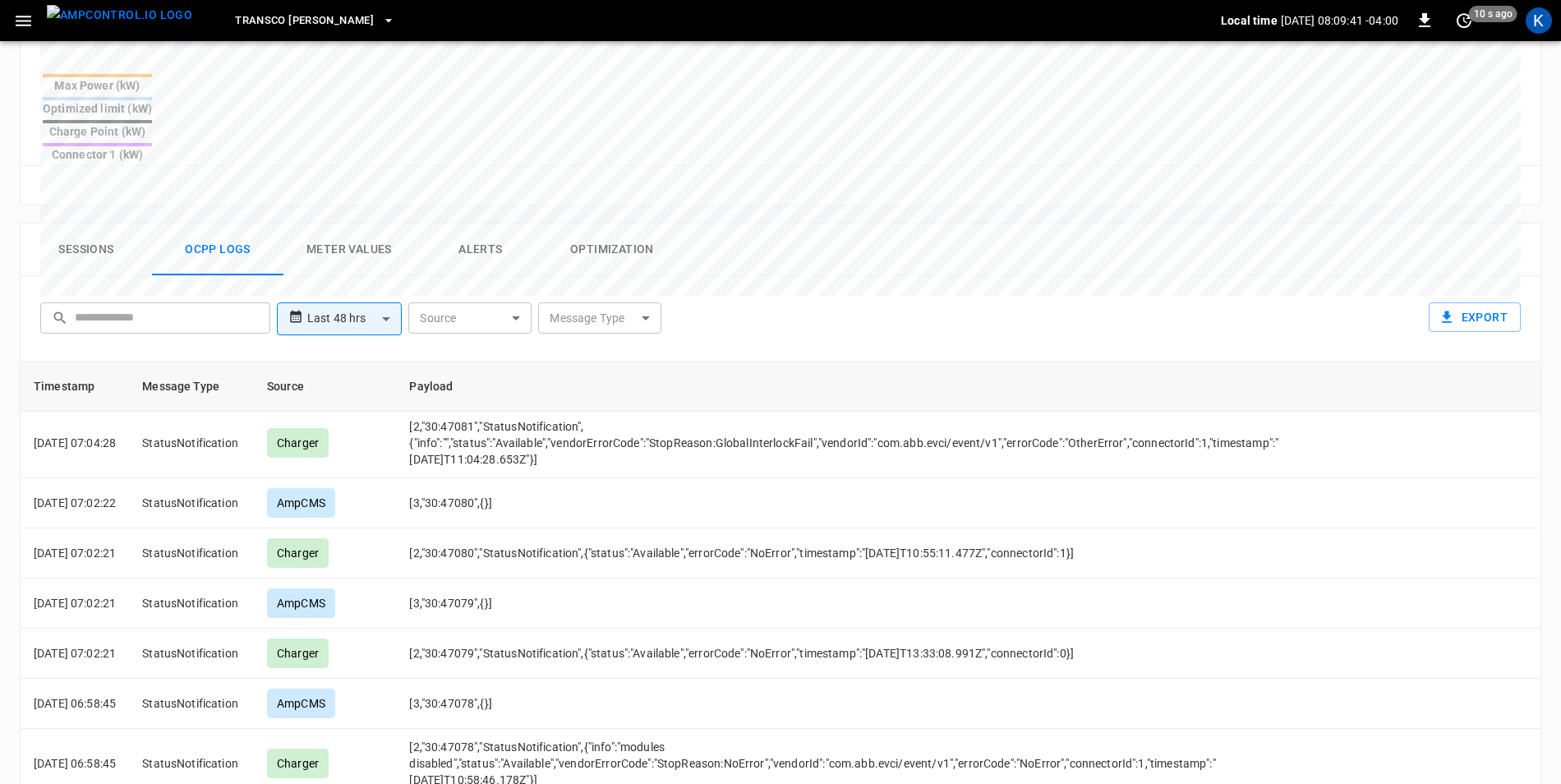
scroll to position [0, 0]
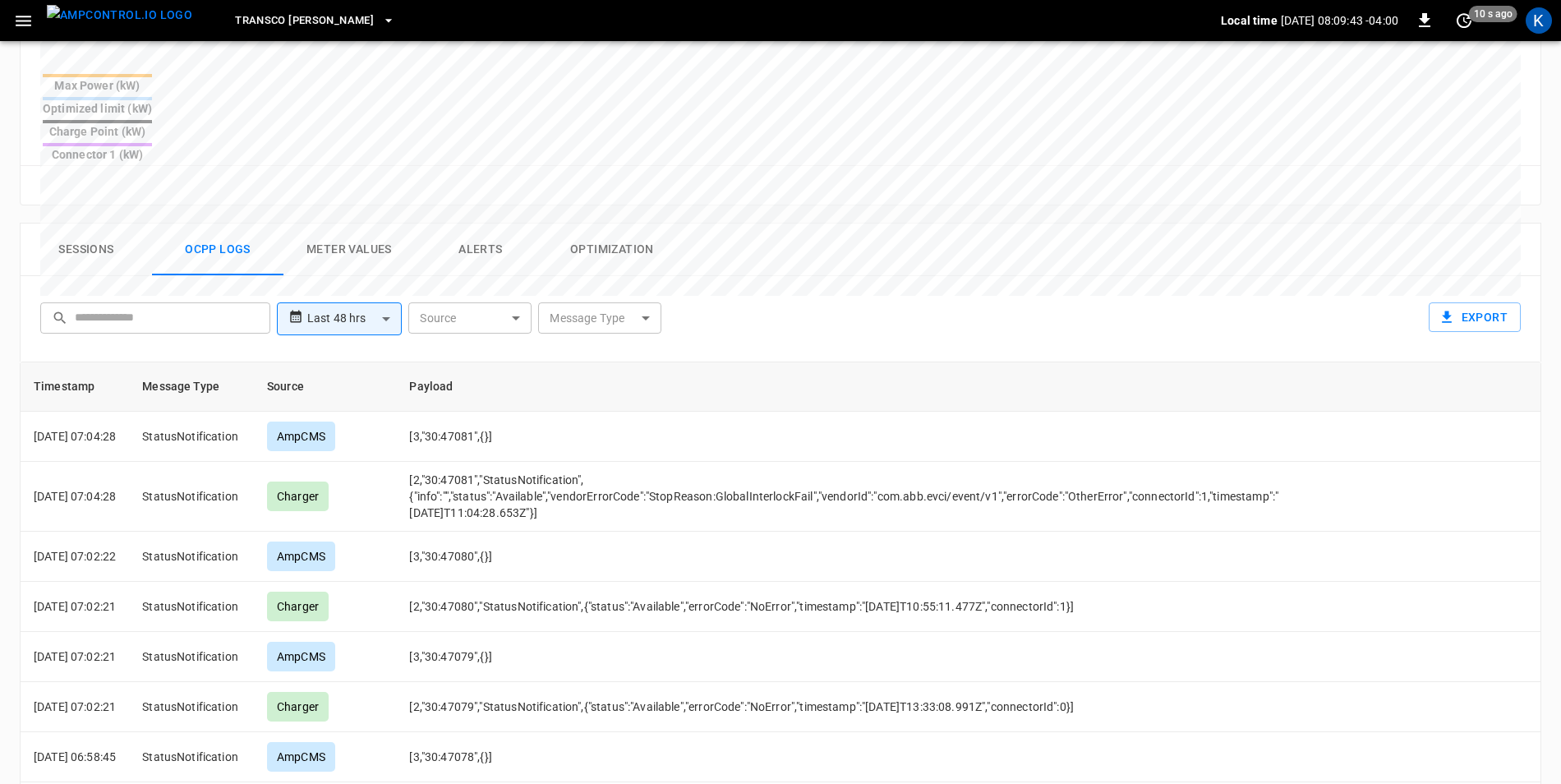
click at [98, 224] on button "Sessions" at bounding box center [86, 250] width 132 height 52
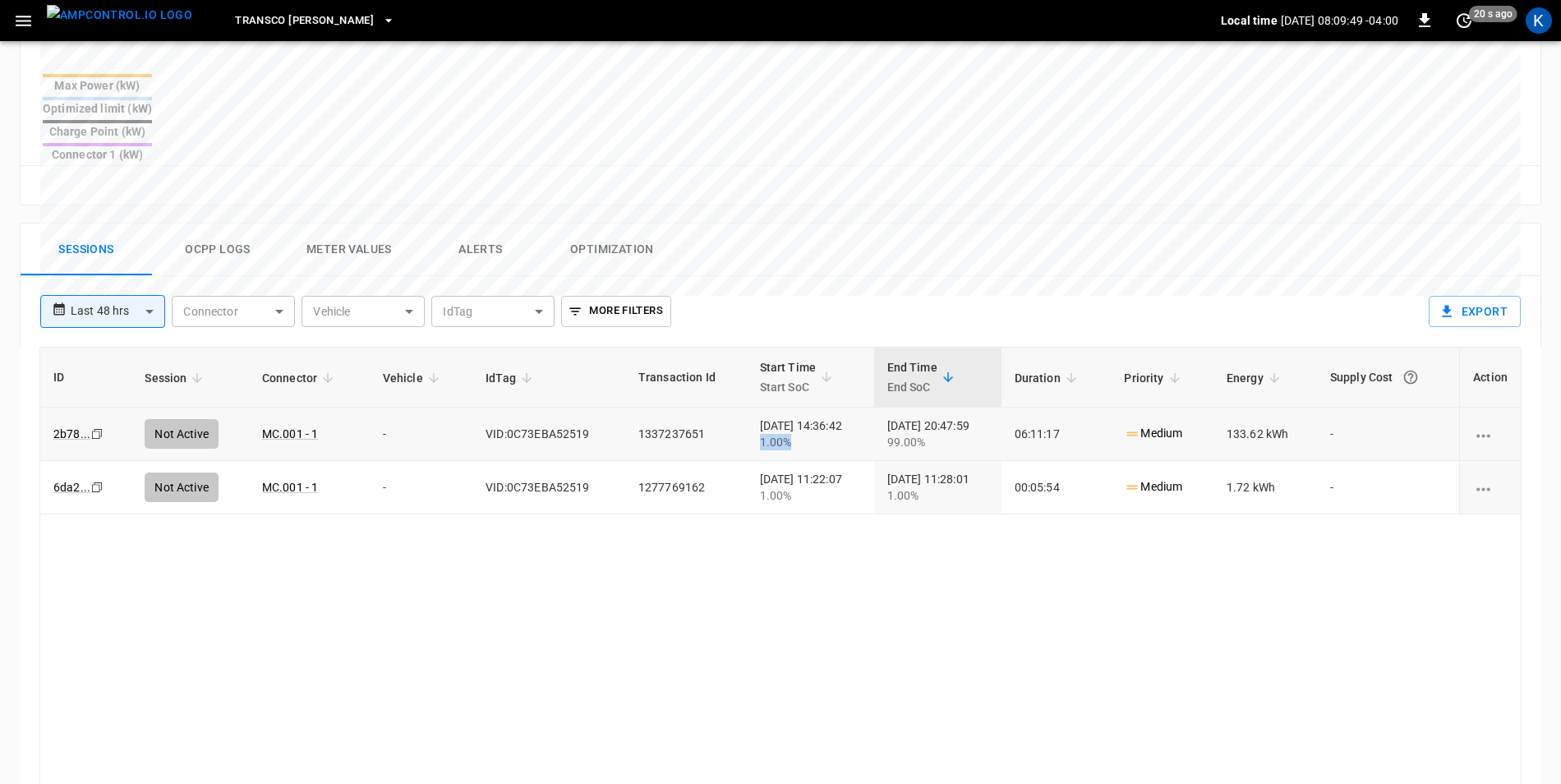
drag, startPoint x: 729, startPoint y: 393, endPoint x: 816, endPoint y: 396, distance: 87.1
click at [816, 408] on td "[DATE] 14:36:42 1.00%" at bounding box center [811, 434] width 127 height 53
drag, startPoint x: 816, startPoint y: 396, endPoint x: 786, endPoint y: 391, distance: 30.4
click at [786, 434] on div "1.00%" at bounding box center [811, 442] width 101 height 17
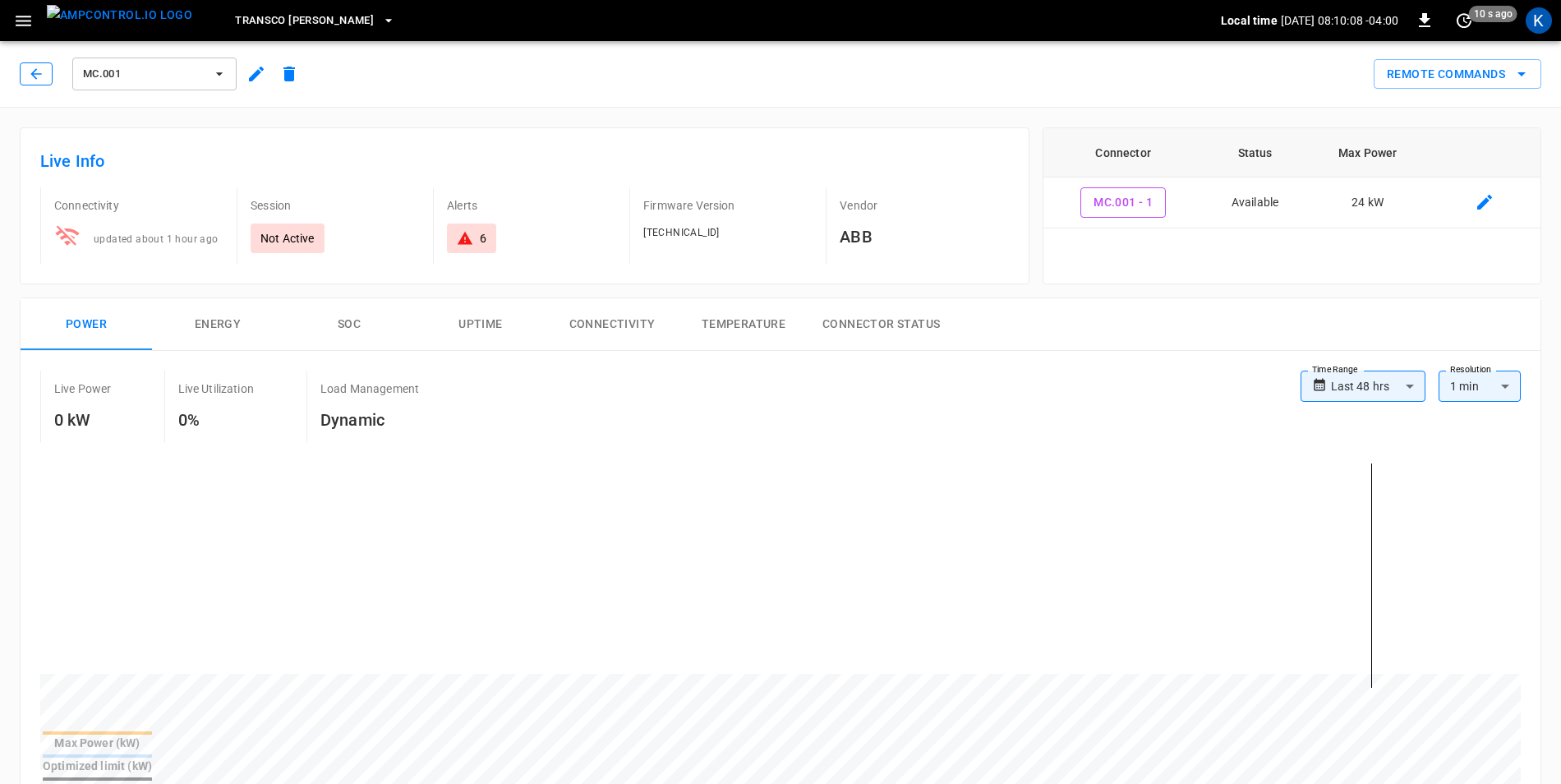
click at [35, 78] on icon "button" at bounding box center [36, 73] width 17 height 17
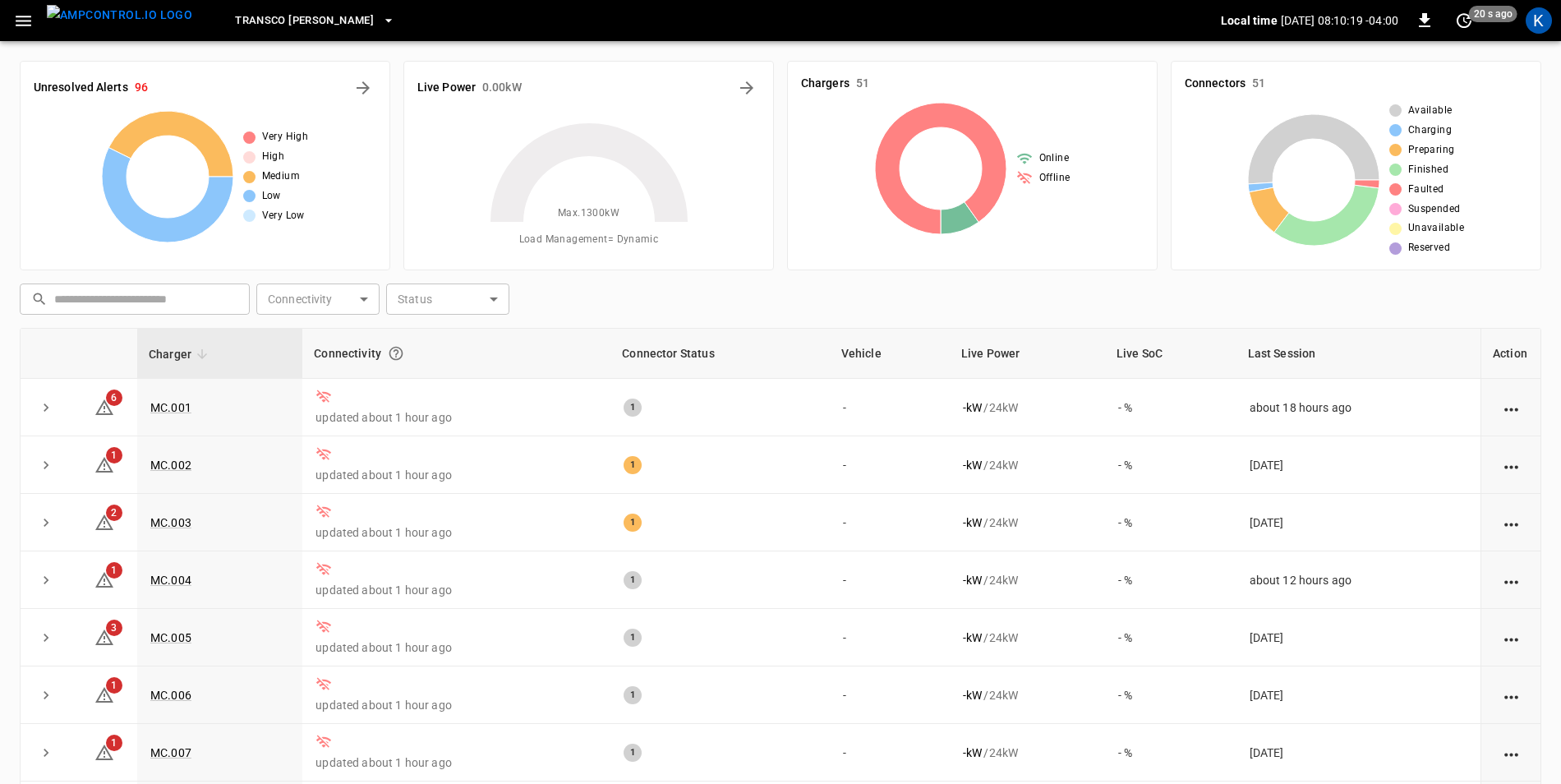
click at [381, 24] on icon "button" at bounding box center [388, 20] width 17 height 17
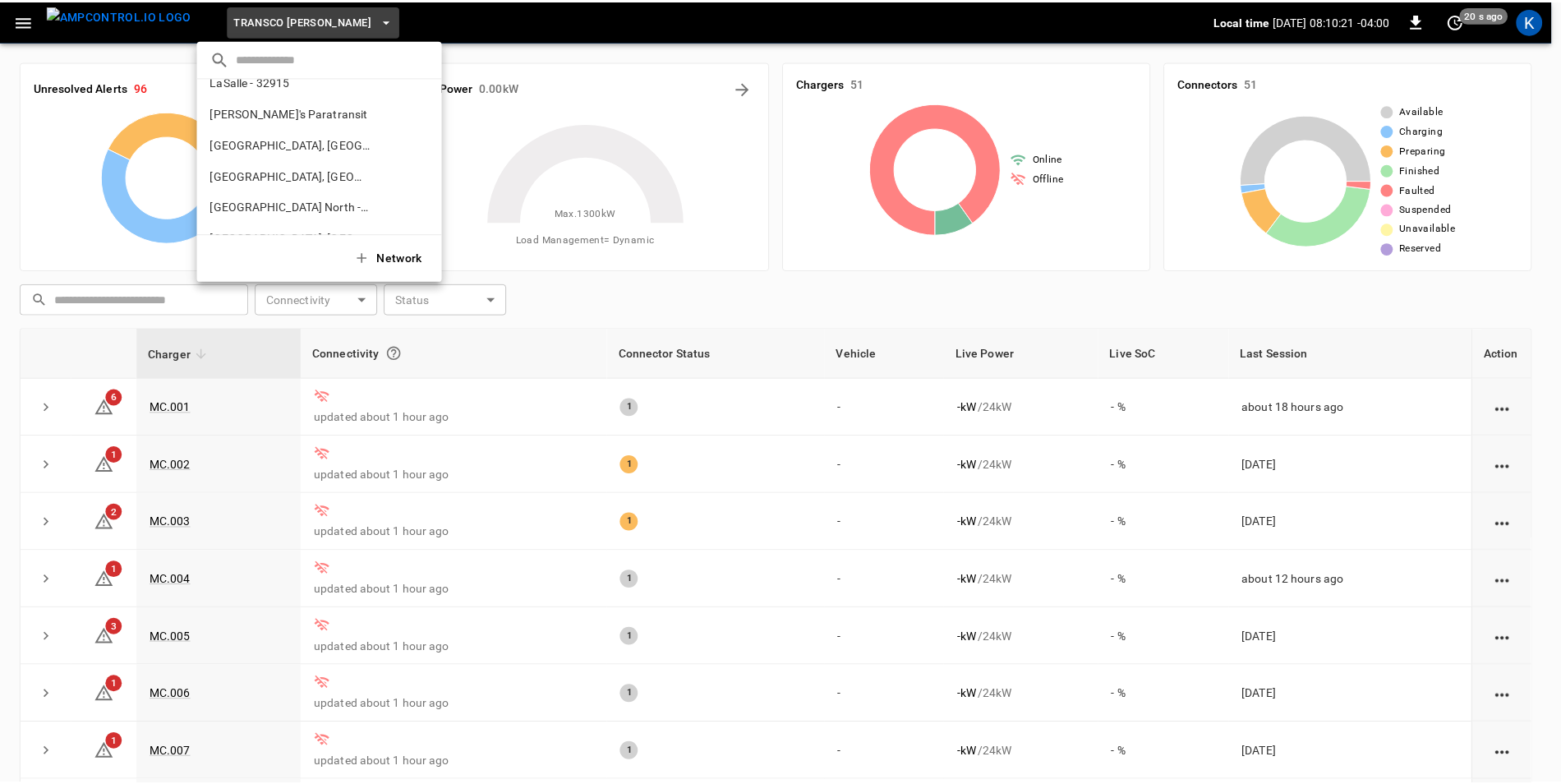
scroll to position [320, 0]
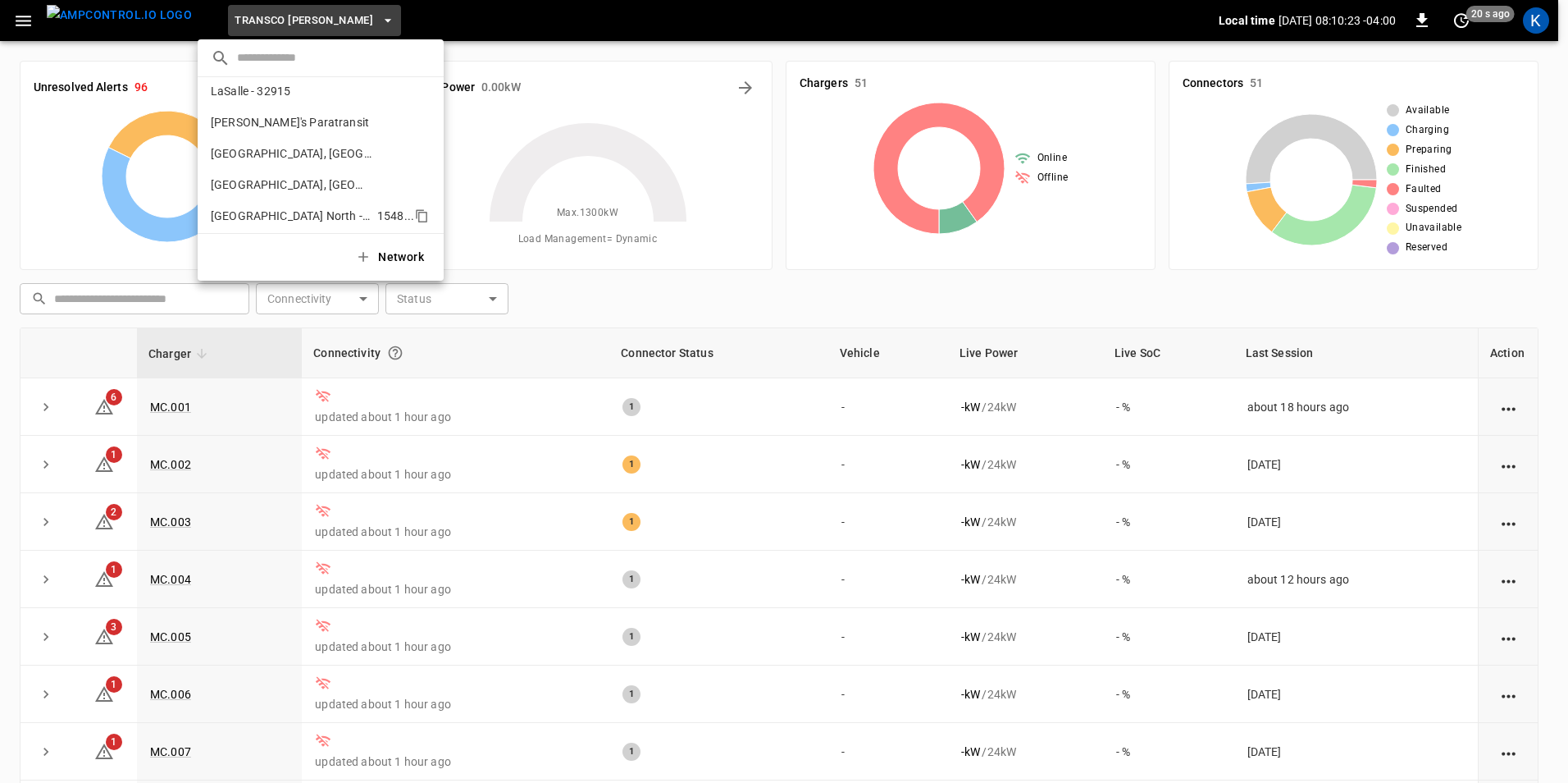
click at [292, 212] on p "[GEOGRAPHIC_DATA] North - 32905" at bounding box center [291, 216] width 160 height 17
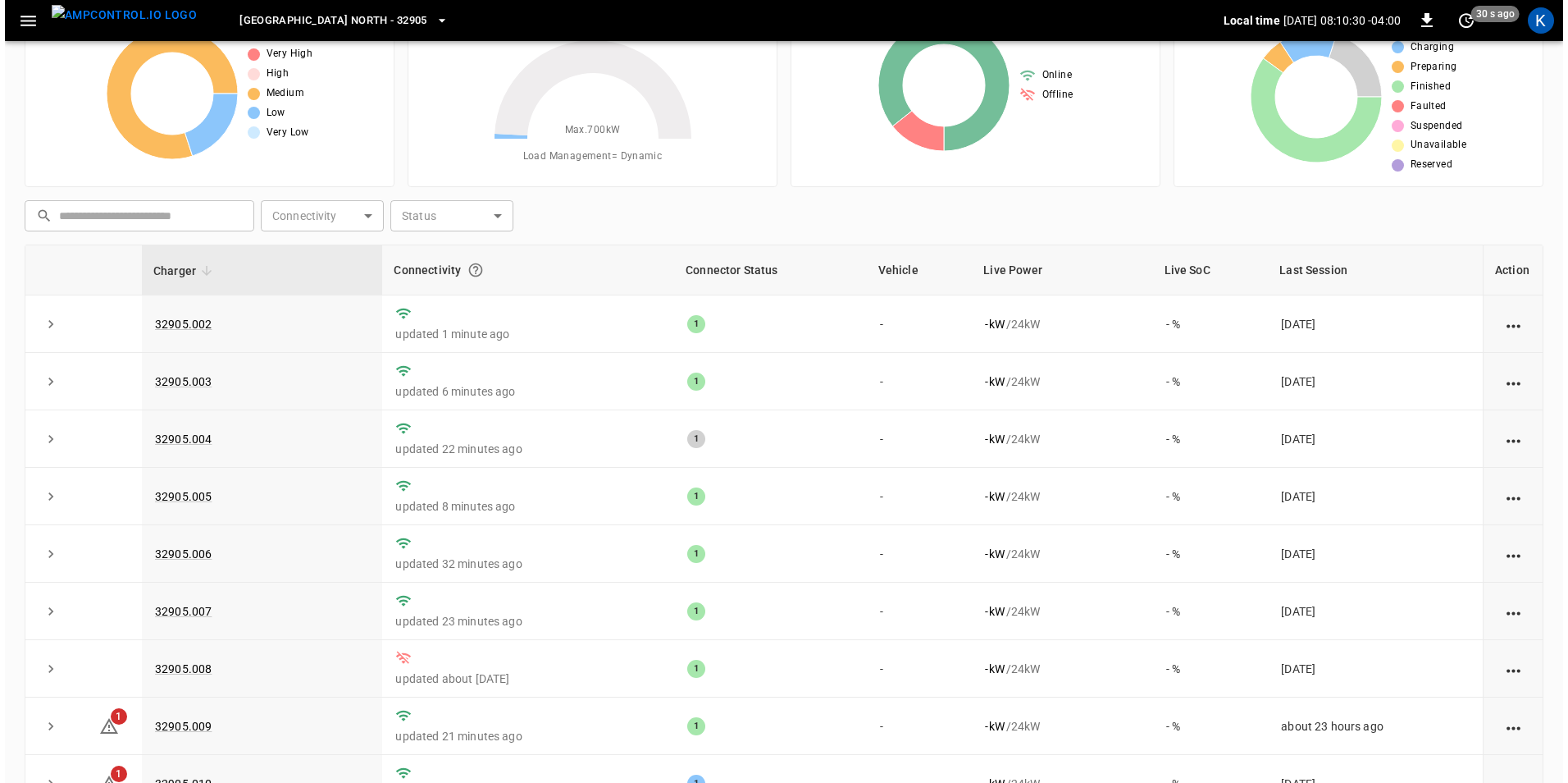
scroll to position [0, 0]
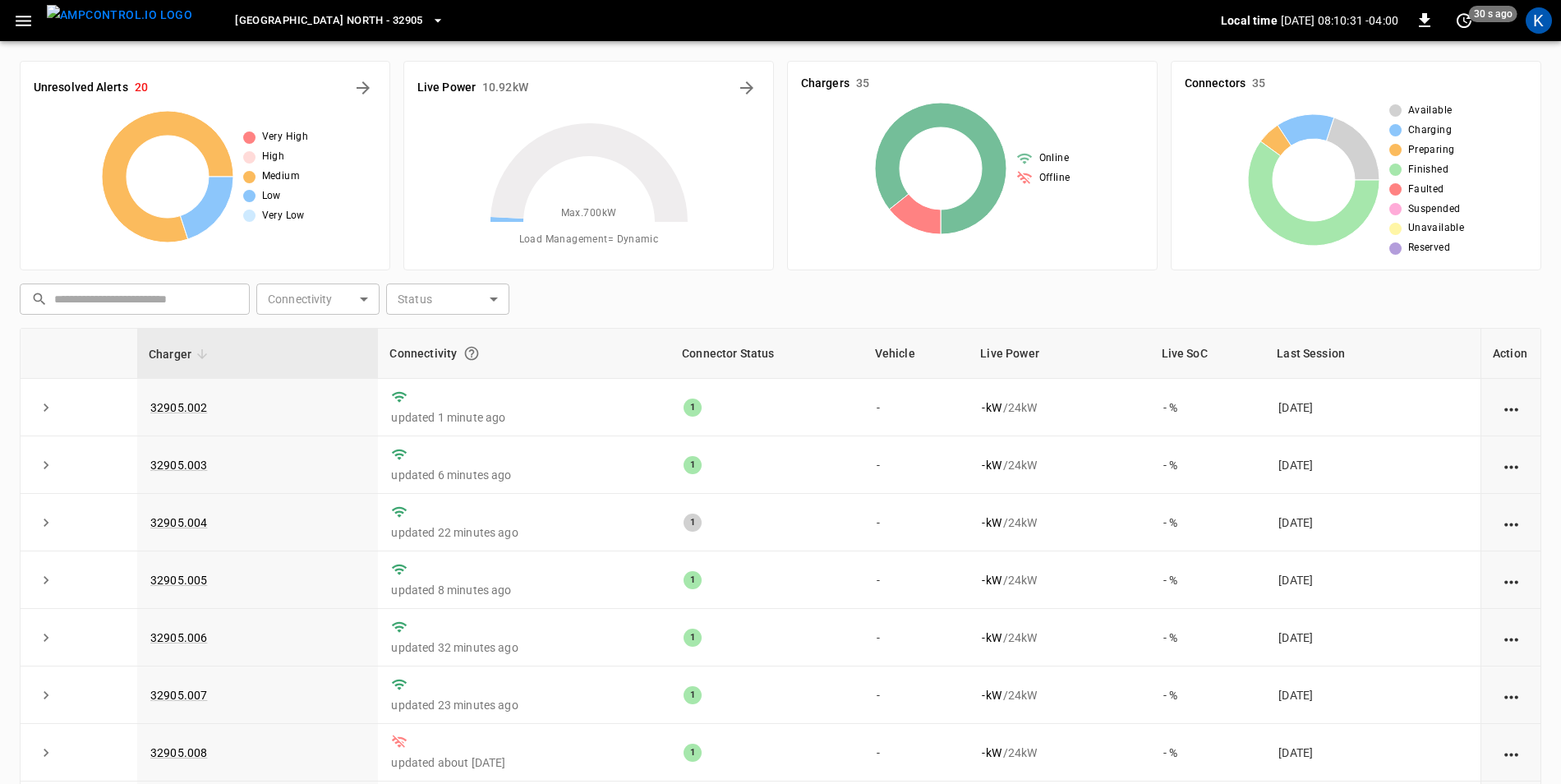
click at [309, 22] on span "[GEOGRAPHIC_DATA] North - 32905" at bounding box center [329, 20] width 188 height 19
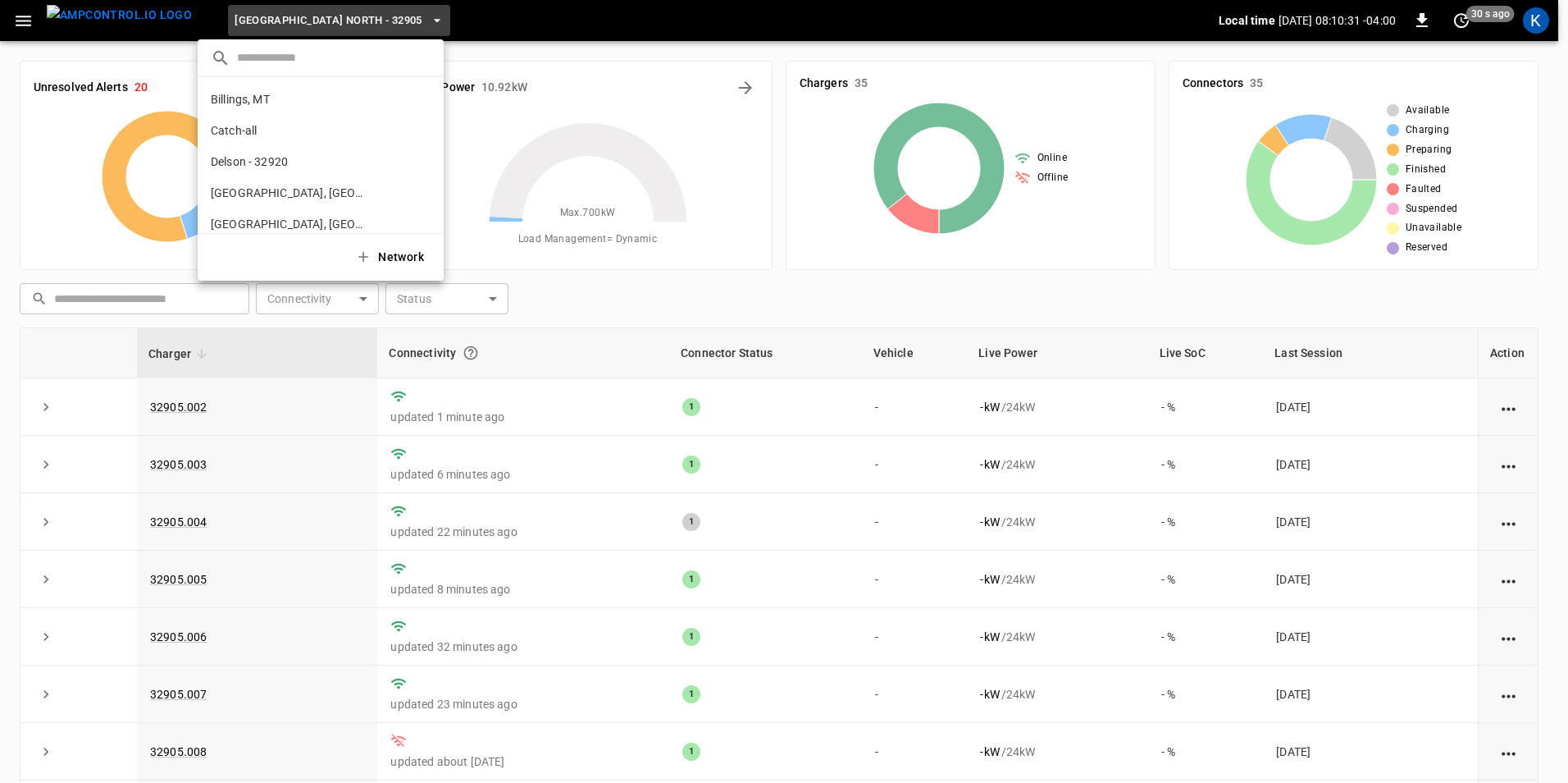
scroll to position [431, 0]
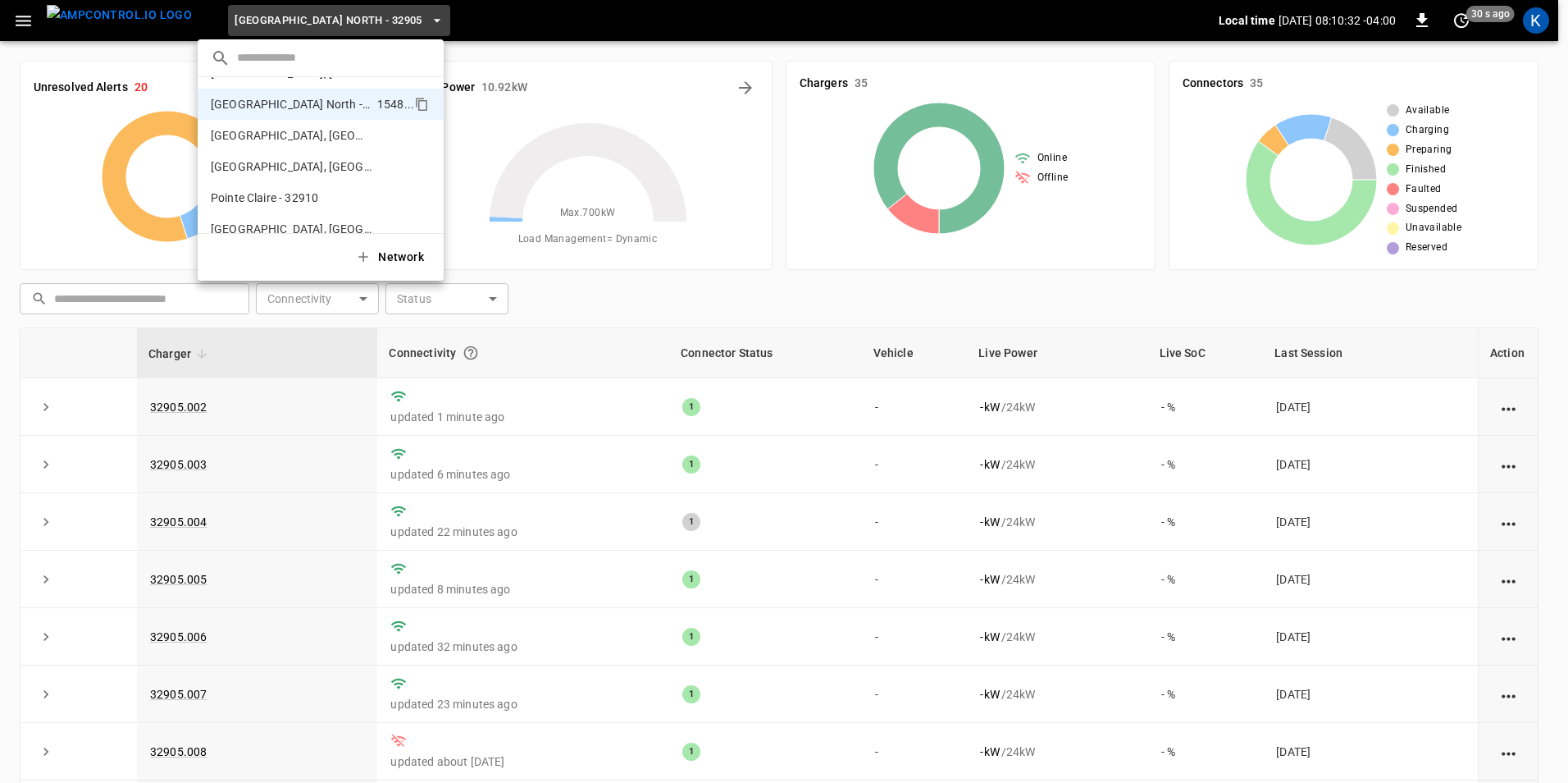
click at [303, 22] on div at bounding box center [784, 392] width 1568 height 783
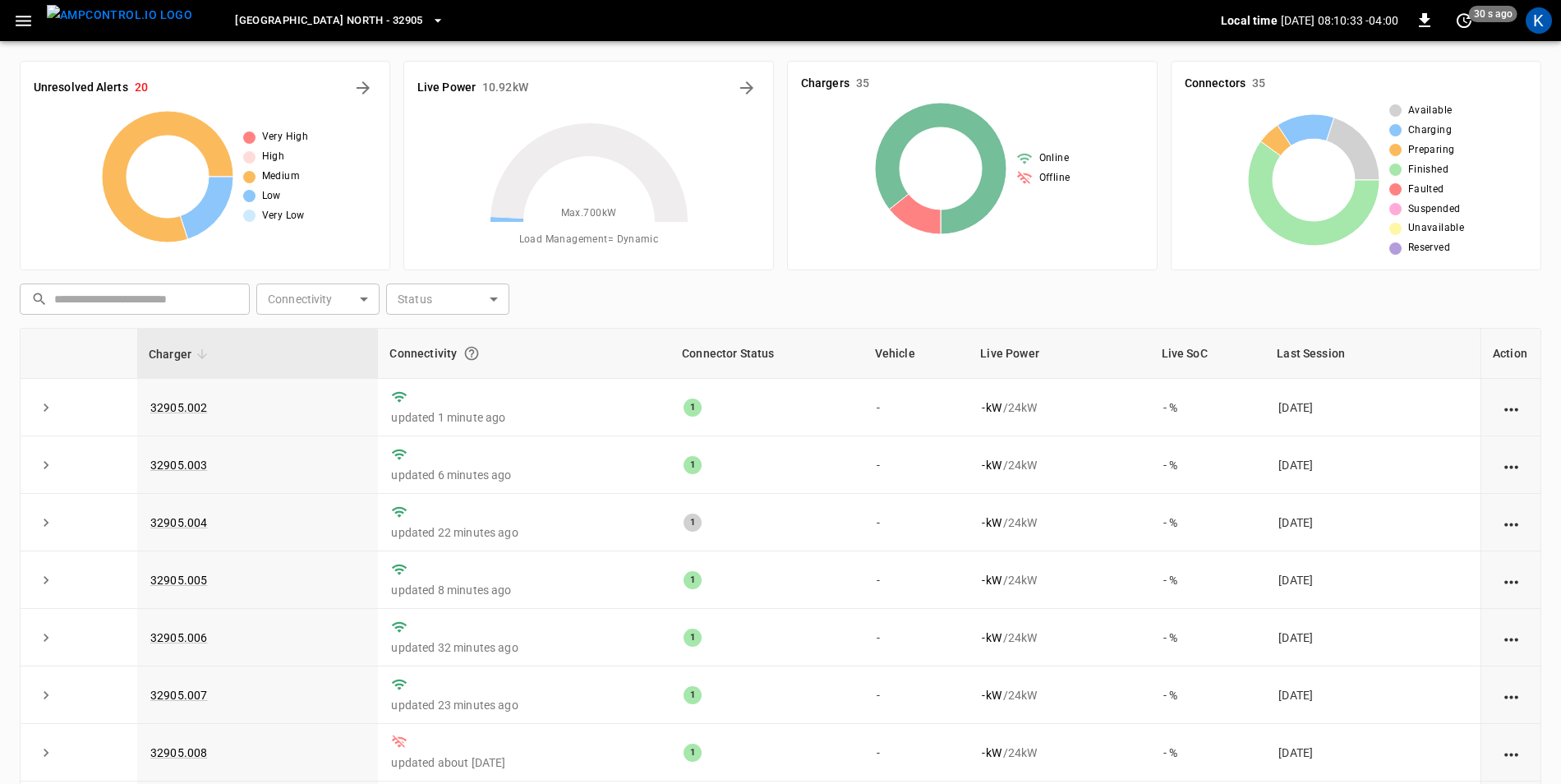
click at [30, 29] on icon "button" at bounding box center [23, 20] width 20 height 20
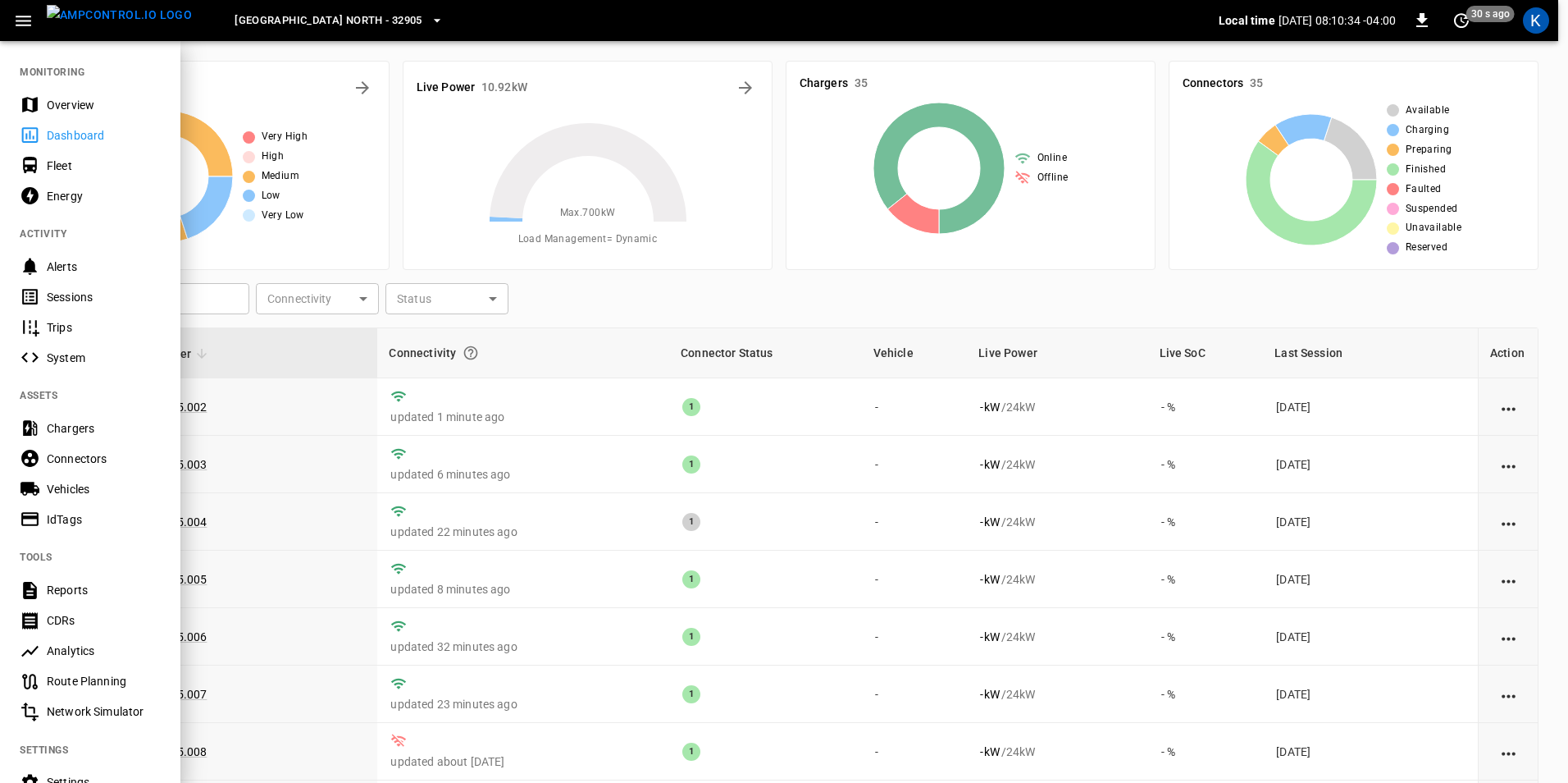
click at [64, 105] on div "Overview" at bounding box center [103, 105] width 114 height 17
